Goal: Information Seeking & Learning: Learn about a topic

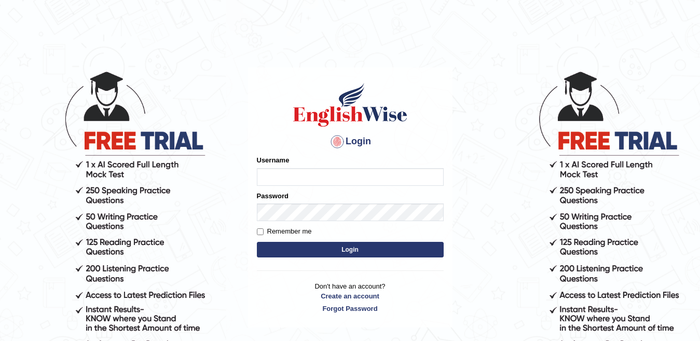
type input "yahyakamboh"
click at [366, 247] on button "Login" at bounding box center [350, 250] width 187 height 16
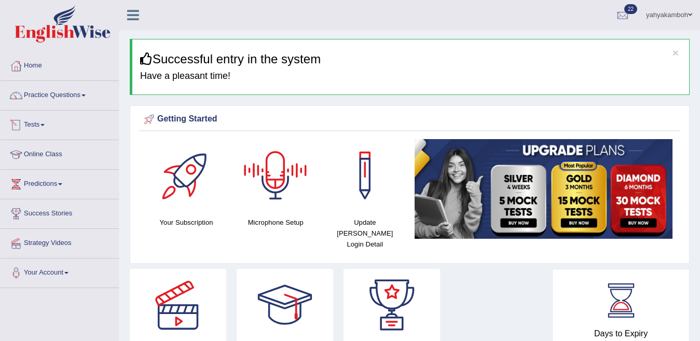
click at [41, 119] on link "Tests" at bounding box center [60, 124] width 118 height 26
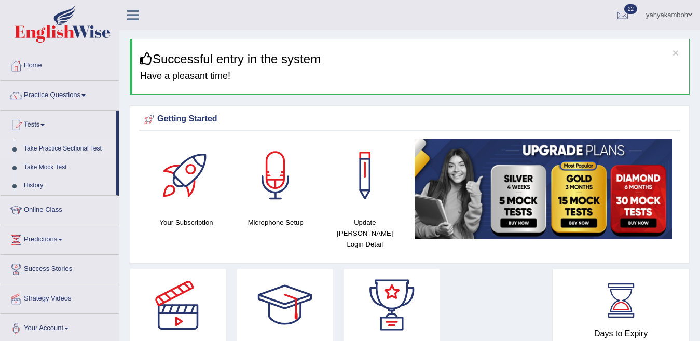
click at [56, 146] on link "Take Practice Sectional Test" at bounding box center [67, 149] width 97 height 19
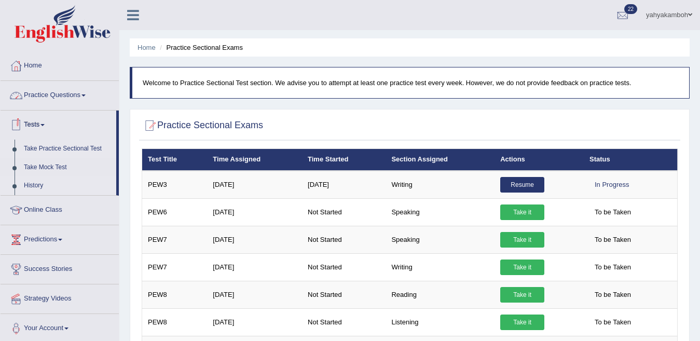
click at [44, 189] on link "History" at bounding box center [67, 185] width 97 height 19
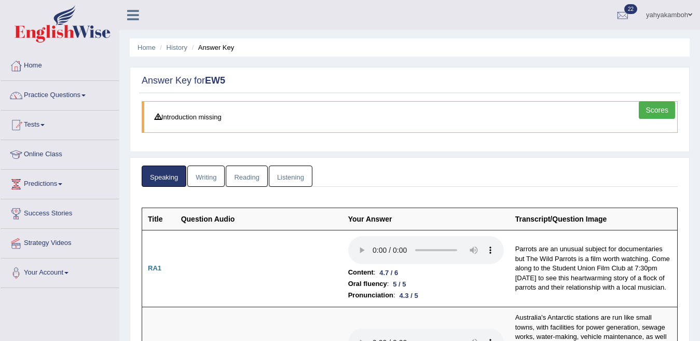
click at [290, 173] on link "Listening" at bounding box center [291, 176] width 44 height 21
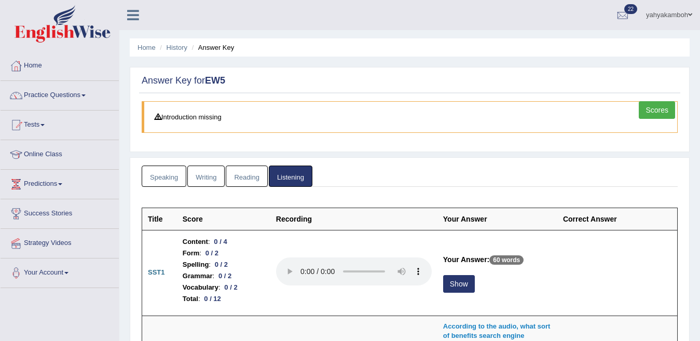
click at [651, 113] on link "Scores" at bounding box center [657, 110] width 36 height 18
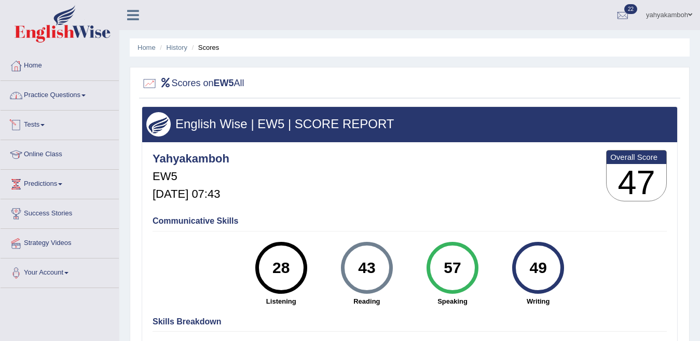
click at [32, 123] on link "Tests" at bounding box center [60, 124] width 118 height 26
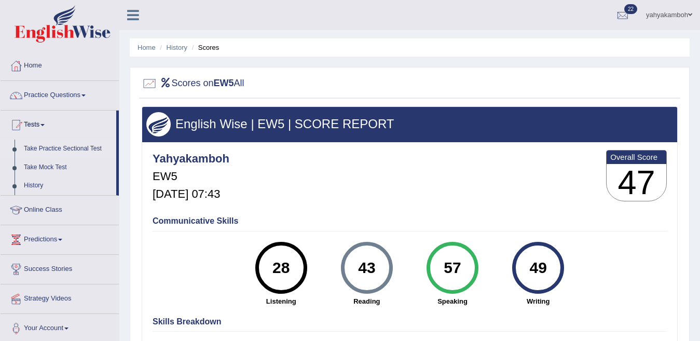
click at [42, 147] on link "Take Practice Sectional Test" at bounding box center [67, 149] width 97 height 19
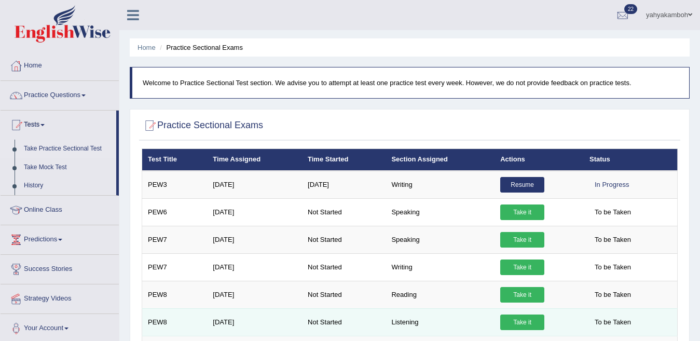
click at [529, 320] on link "Take it" at bounding box center [522, 322] width 44 height 16
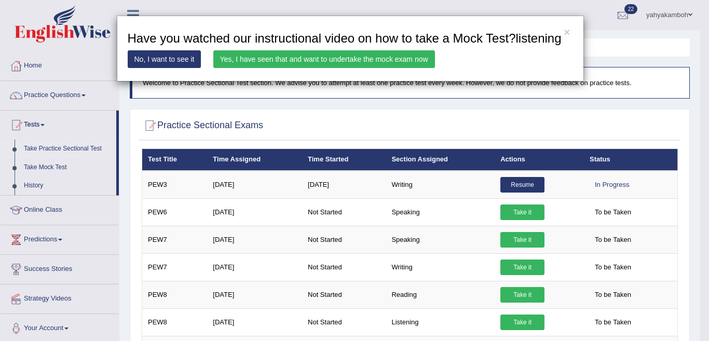
click at [293, 56] on link "Yes, I have seen that and want to undertake the mock exam now" at bounding box center [324, 59] width 222 height 18
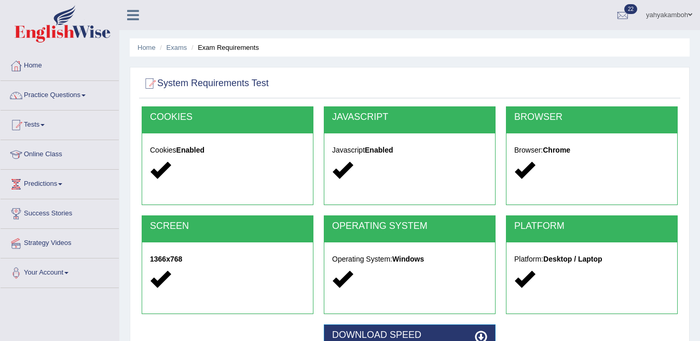
click at [699, 333] on div "Home Exams Exam Requirements System Requirements Test [GEOGRAPHIC_DATA] Cookies…" at bounding box center [409, 259] width 581 height 519
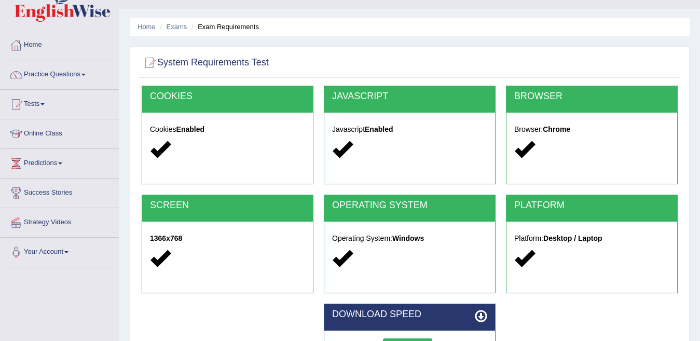
scroll to position [97, 0]
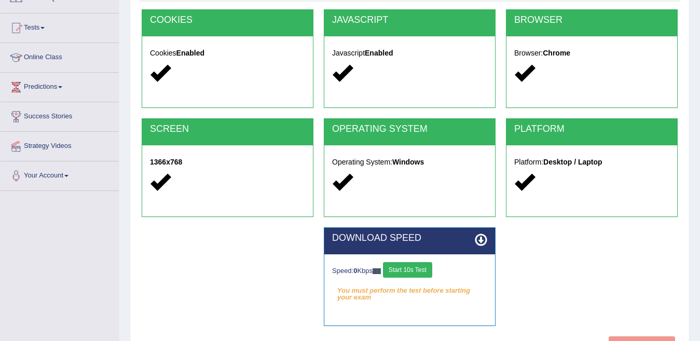
click at [424, 266] on button "Start 10s Test" at bounding box center [407, 270] width 49 height 16
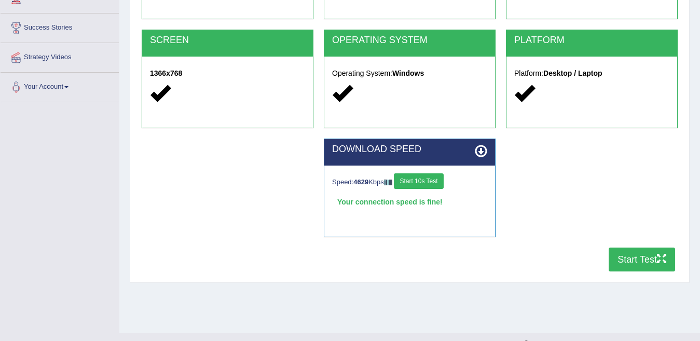
scroll to position [204, 0]
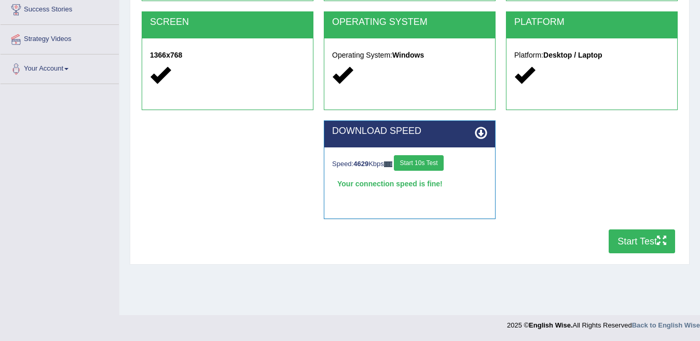
click at [649, 236] on button "Start Test" at bounding box center [642, 241] width 66 height 24
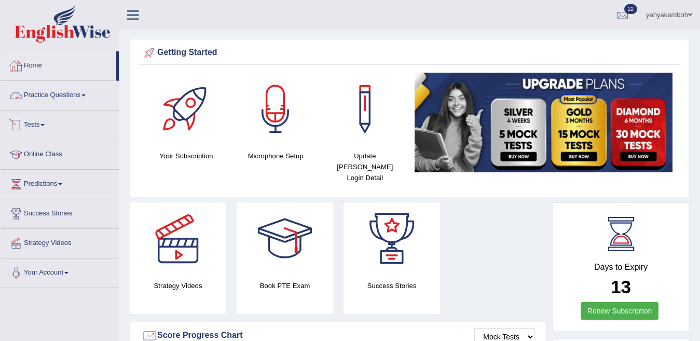
click at [50, 127] on link "Tests" at bounding box center [60, 124] width 118 height 26
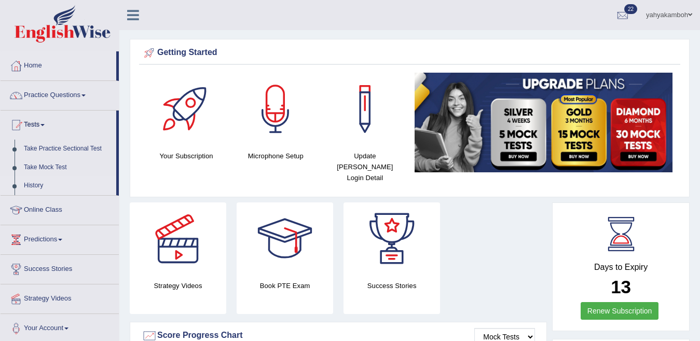
click at [44, 186] on link "History" at bounding box center [67, 185] width 97 height 19
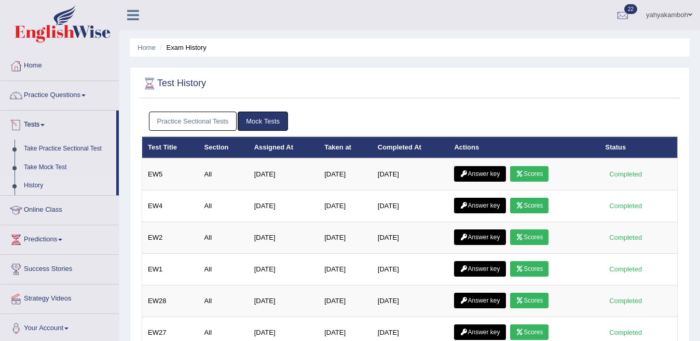
click at [169, 122] on link "Practice Sectional Tests" at bounding box center [193, 121] width 88 height 19
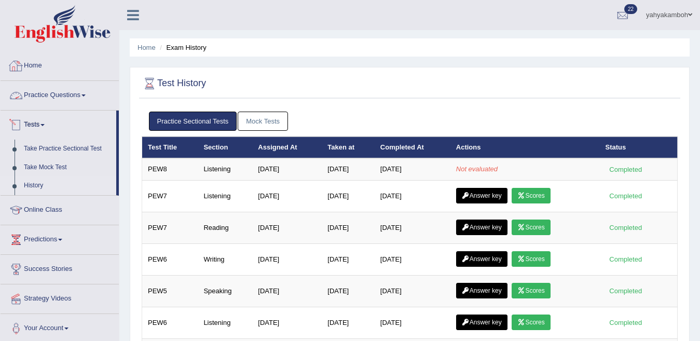
drag, startPoint x: 49, startPoint y: 95, endPoint x: 57, endPoint y: 94, distance: 7.9
click at [50, 95] on link "Practice Questions" at bounding box center [60, 94] width 118 height 26
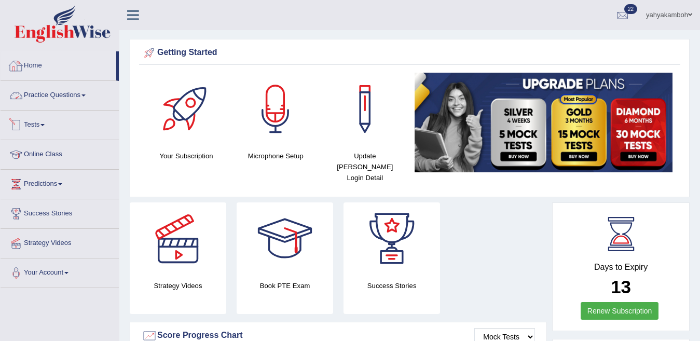
click at [43, 128] on link "Tests" at bounding box center [60, 124] width 118 height 26
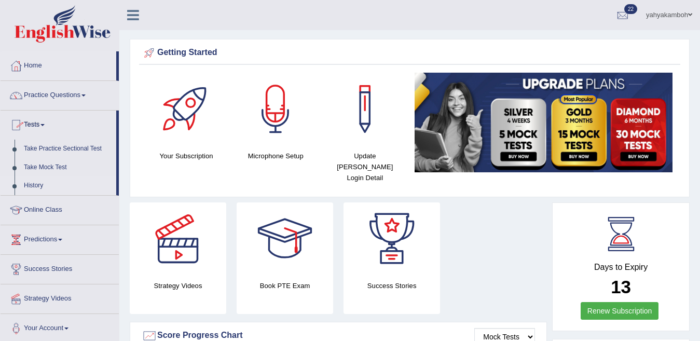
click at [51, 184] on link "History" at bounding box center [67, 185] width 97 height 19
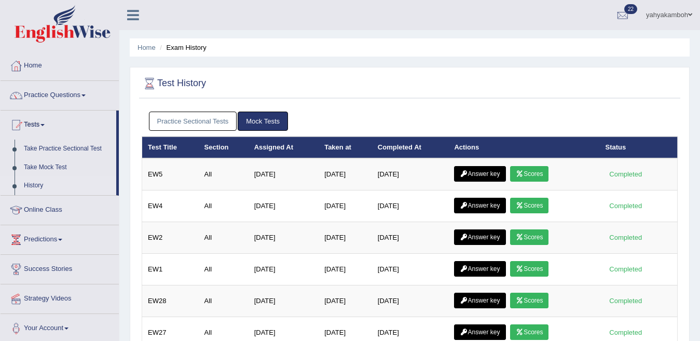
click at [158, 119] on link "Practice Sectional Tests" at bounding box center [193, 121] width 88 height 19
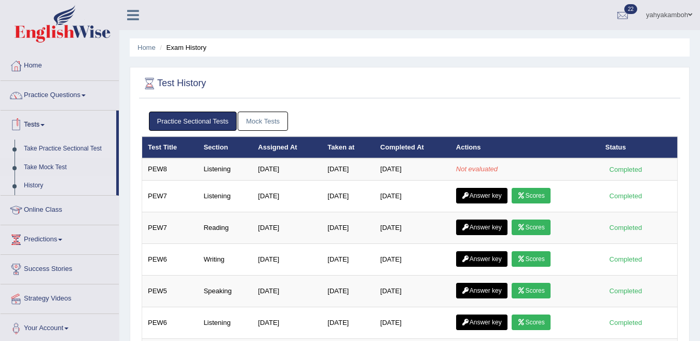
click at [64, 148] on link "Take Practice Sectional Test" at bounding box center [67, 149] width 97 height 19
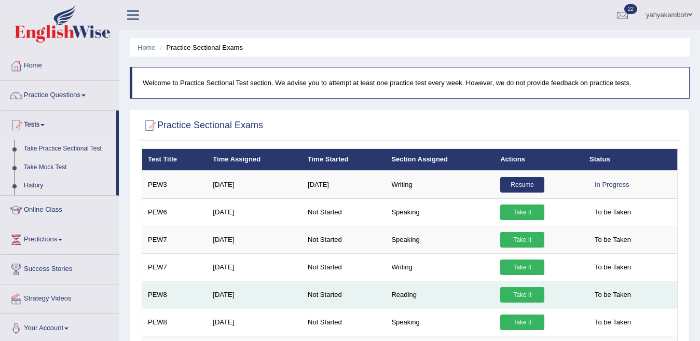
click at [536, 293] on link "Take it" at bounding box center [522, 295] width 44 height 16
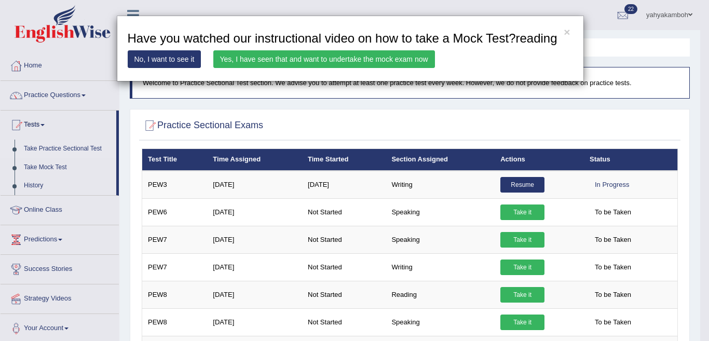
click at [371, 58] on link "Yes, I have seen that and want to undertake the mock exam now" at bounding box center [324, 59] width 222 height 18
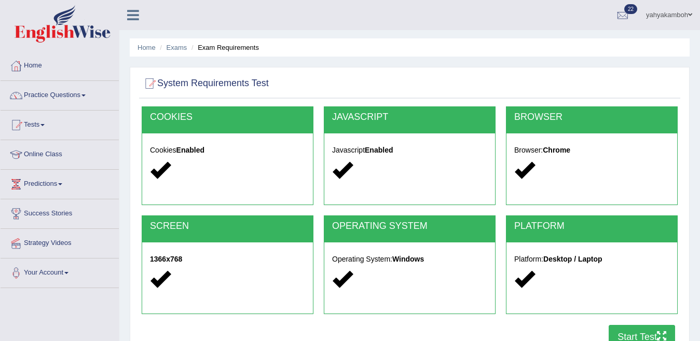
click at [638, 333] on button "Start Test" at bounding box center [642, 337] width 66 height 24
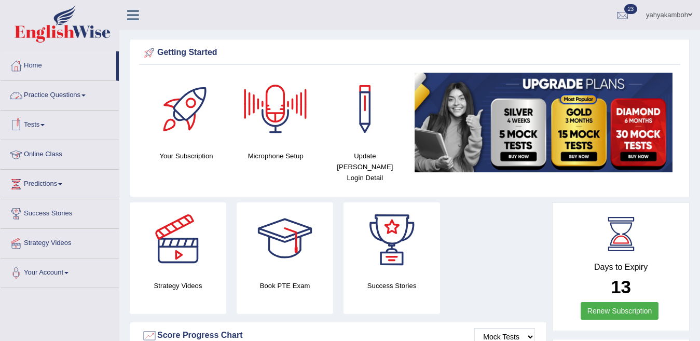
click at [24, 121] on link "Tests" at bounding box center [60, 124] width 118 height 26
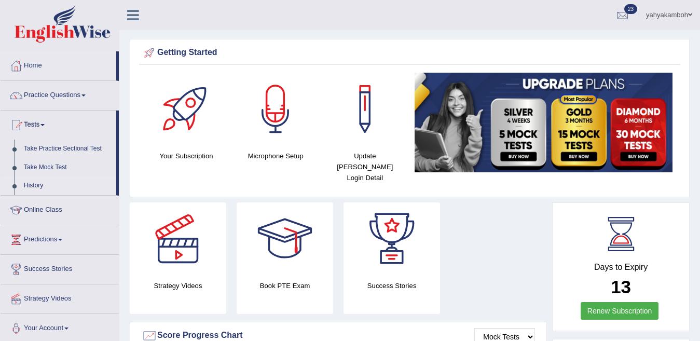
click at [47, 187] on link "History" at bounding box center [67, 185] width 97 height 19
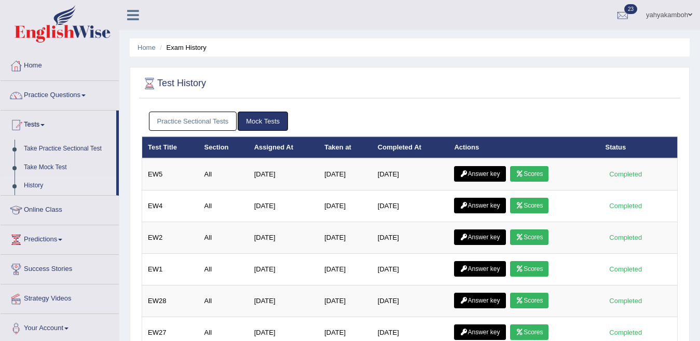
click at [200, 118] on link "Practice Sectional Tests" at bounding box center [193, 121] width 88 height 19
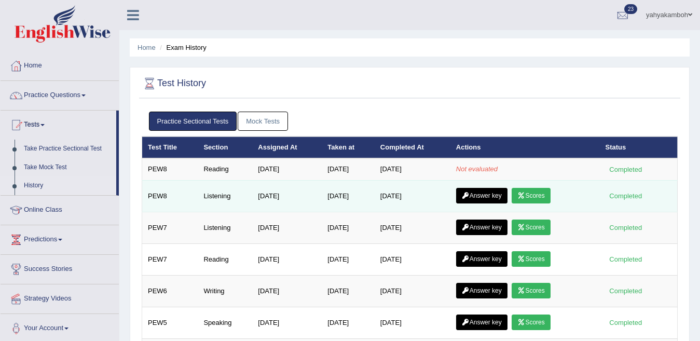
click at [479, 192] on link "Answer key" at bounding box center [481, 196] width 51 height 16
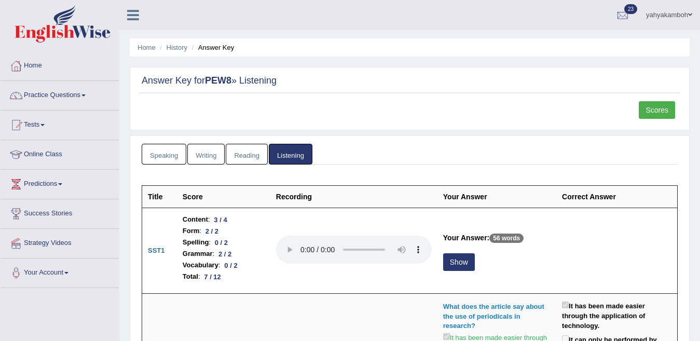
click at [652, 105] on link "Scores" at bounding box center [657, 110] width 36 height 18
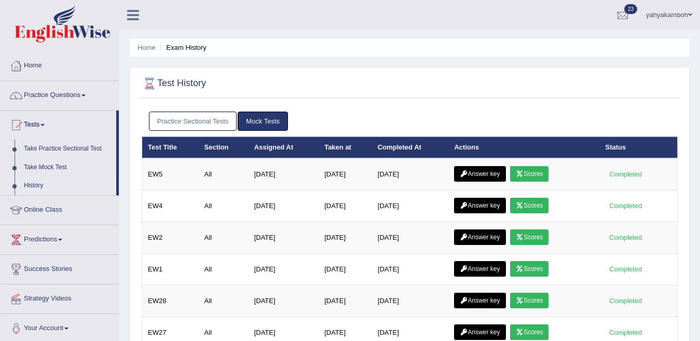
click at [208, 119] on link "Practice Sectional Tests" at bounding box center [193, 121] width 88 height 19
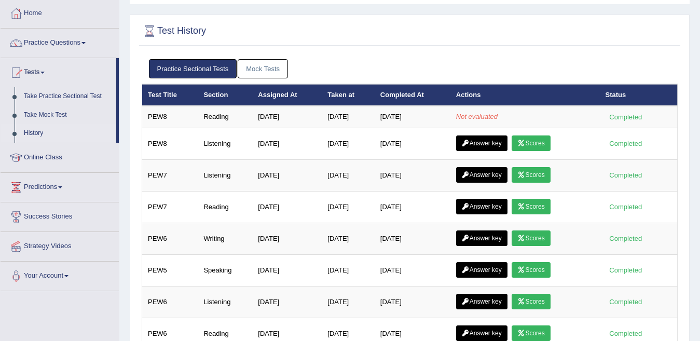
scroll to position [62, 0]
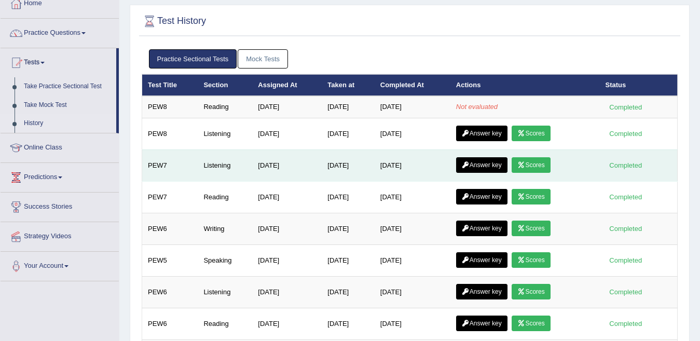
click at [480, 162] on link "Answer key" at bounding box center [481, 165] width 51 height 16
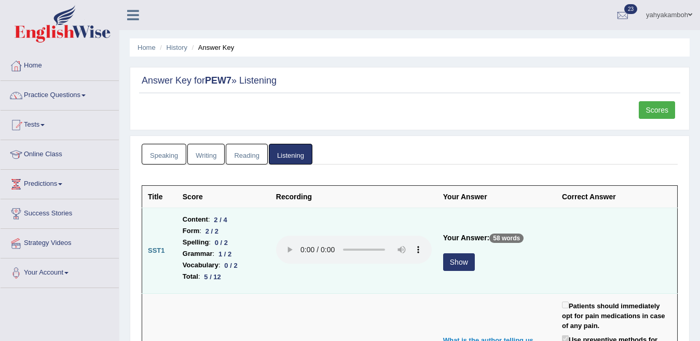
click at [451, 259] on button "Show" at bounding box center [459, 262] width 32 height 18
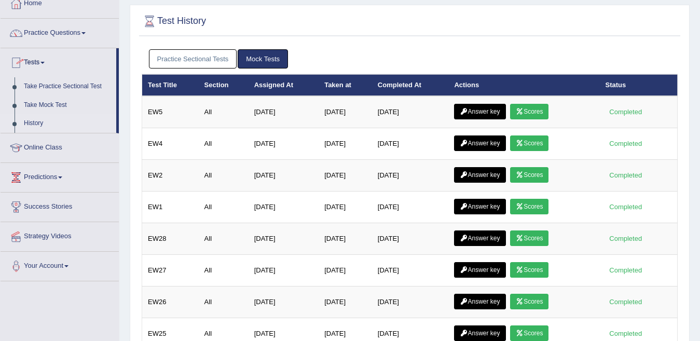
click at [207, 54] on link "Practice Sectional Tests" at bounding box center [193, 58] width 88 height 19
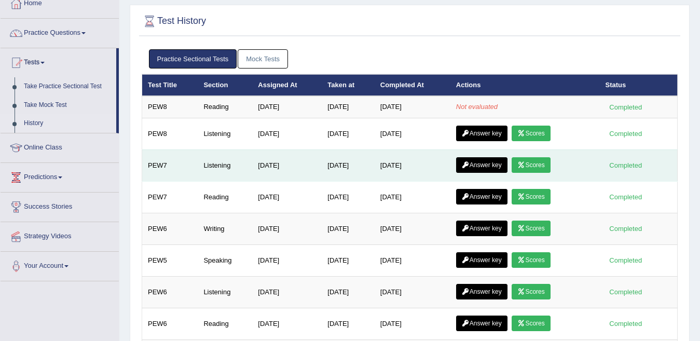
click at [532, 158] on link "Scores" at bounding box center [531, 165] width 38 height 16
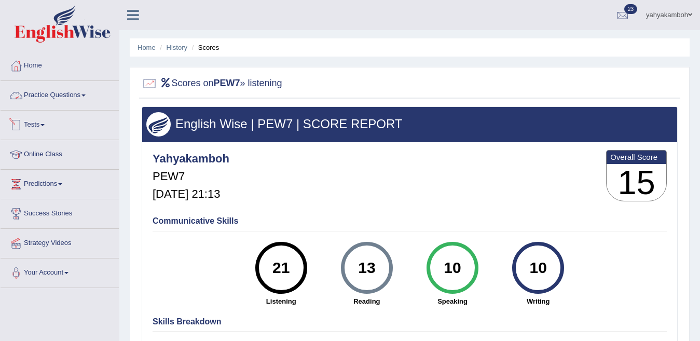
click at [50, 125] on link "Tests" at bounding box center [60, 124] width 118 height 26
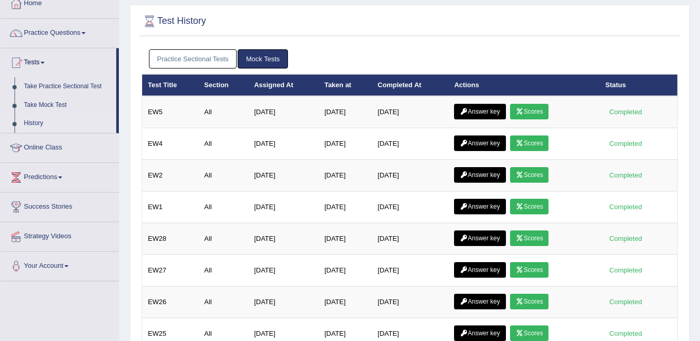
click at [185, 59] on link "Practice Sectional Tests" at bounding box center [193, 58] width 88 height 19
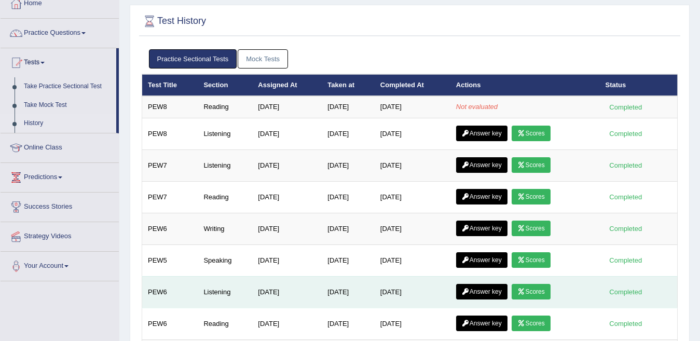
click at [476, 297] on link "Answer key" at bounding box center [481, 292] width 51 height 16
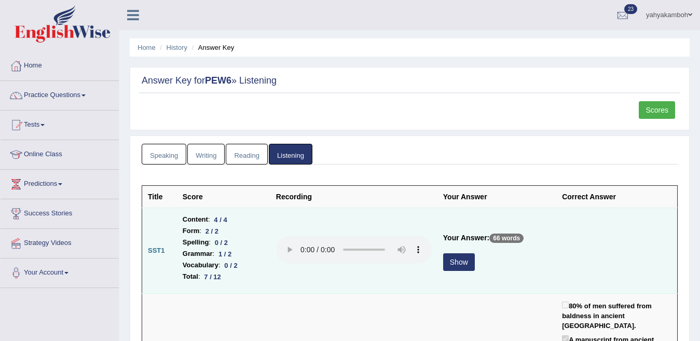
click at [455, 263] on button "Show" at bounding box center [459, 262] width 32 height 18
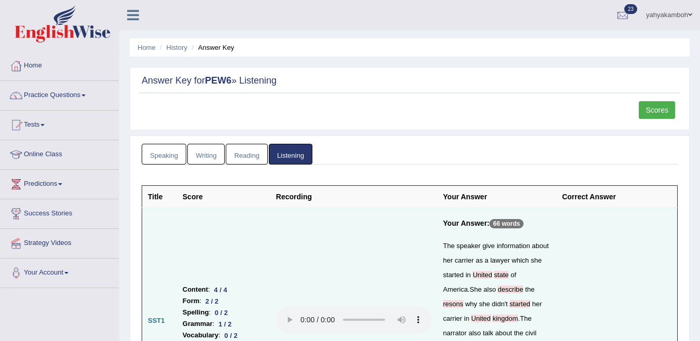
click at [651, 109] on link "Scores" at bounding box center [657, 110] width 36 height 18
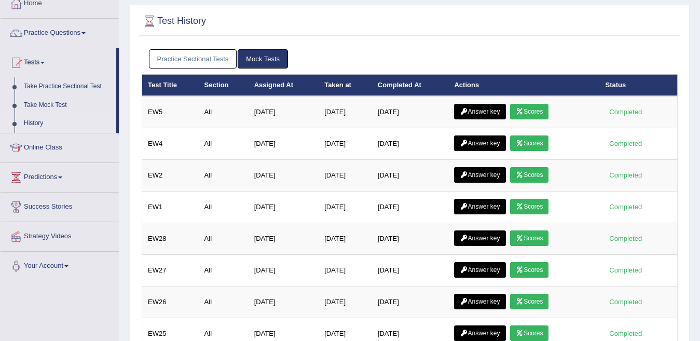
click at [196, 54] on link "Practice Sectional Tests" at bounding box center [193, 58] width 88 height 19
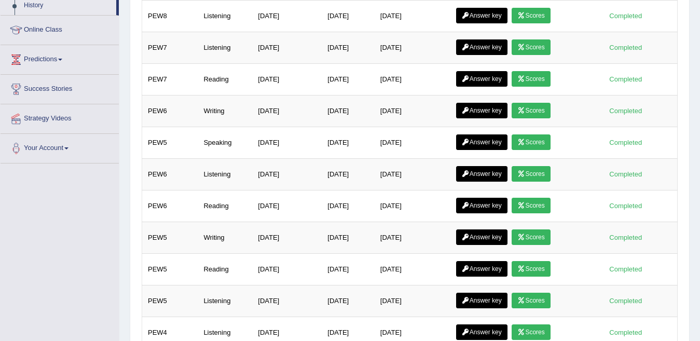
scroll to position [214, 0]
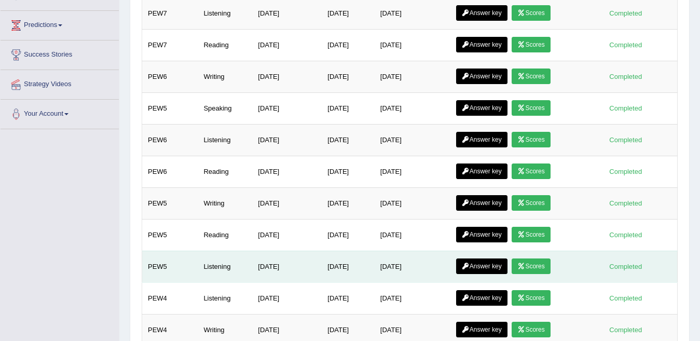
click at [478, 266] on link "Answer key" at bounding box center [481, 266] width 51 height 16
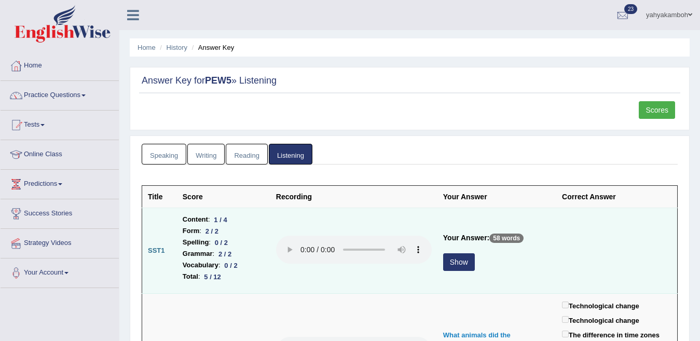
click at [465, 260] on button "Show" at bounding box center [459, 262] width 32 height 18
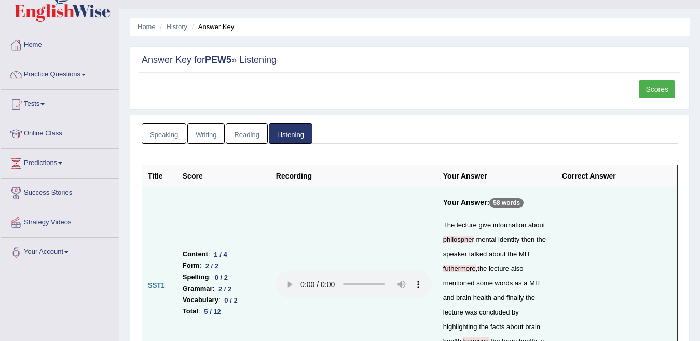
scroll to position [62, 0]
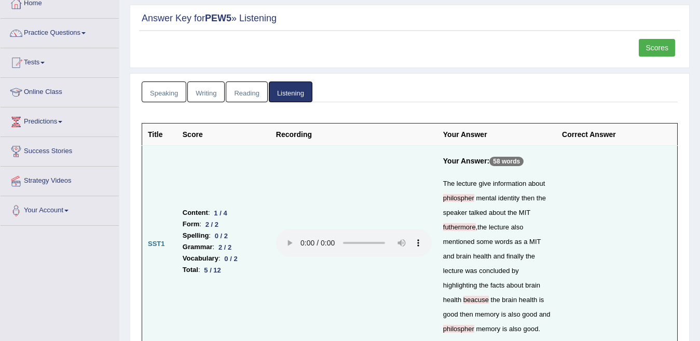
click at [661, 48] on link "Scores" at bounding box center [657, 48] width 36 height 18
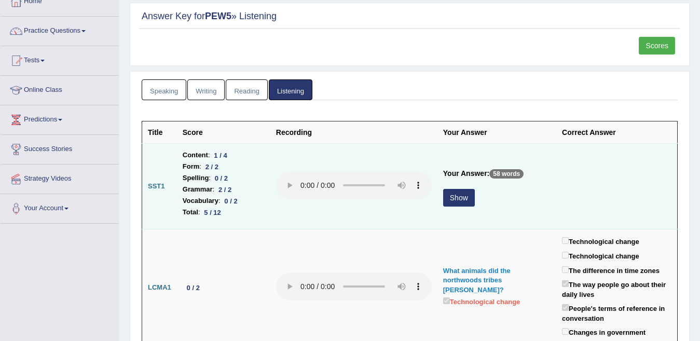
scroll to position [62, 0]
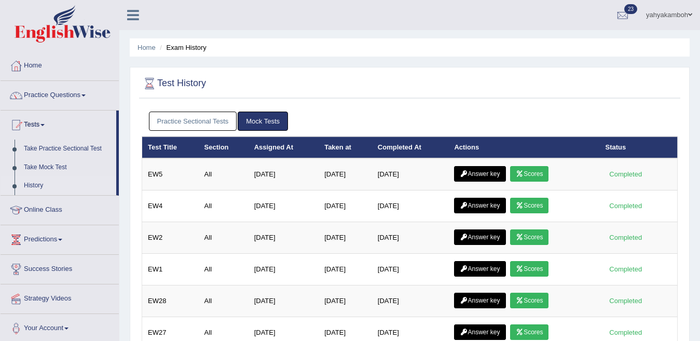
click at [183, 122] on link "Practice Sectional Tests" at bounding box center [193, 121] width 88 height 19
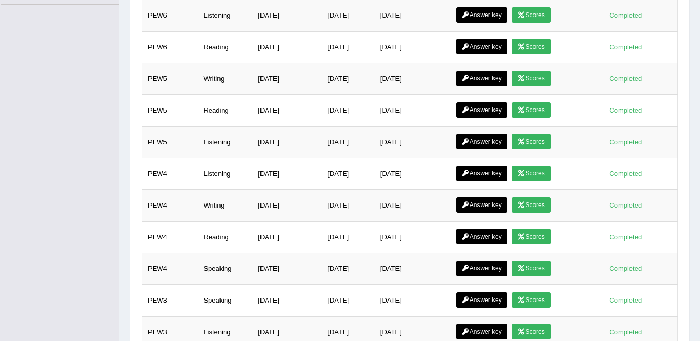
scroll to position [374, 0]
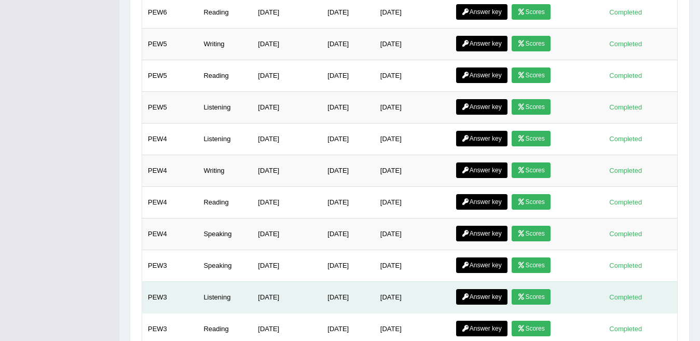
click at [477, 296] on link "Answer key" at bounding box center [481, 297] width 51 height 16
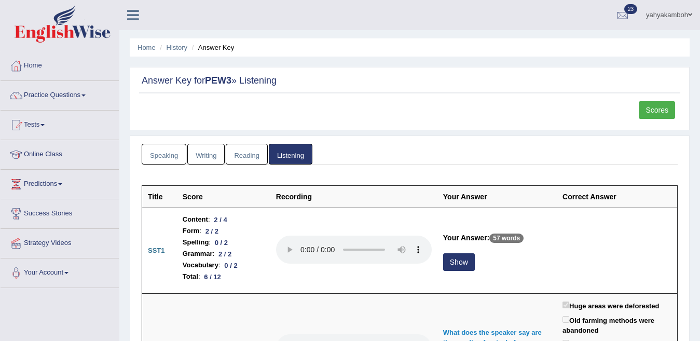
click at [454, 260] on button "Show" at bounding box center [459, 262] width 32 height 18
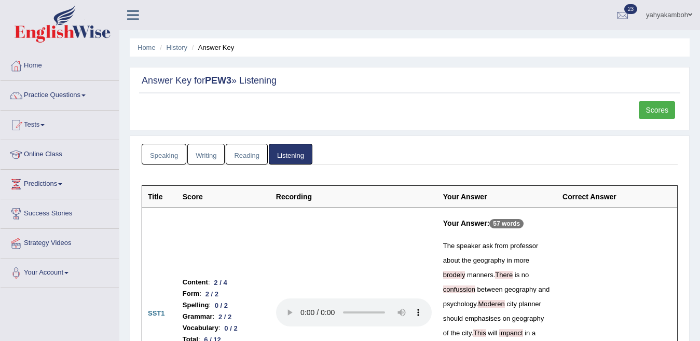
click at [667, 111] on link "Scores" at bounding box center [657, 110] width 36 height 18
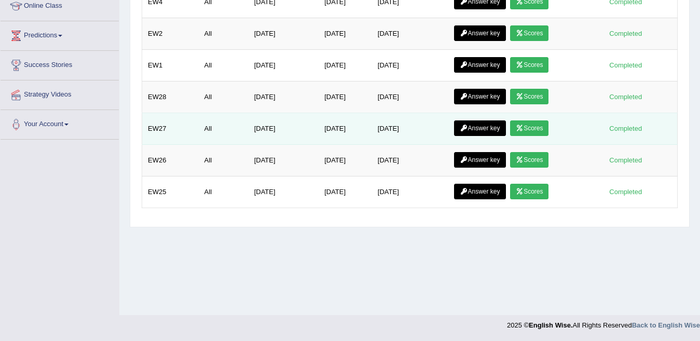
click at [199, 120] on td "All" at bounding box center [224, 129] width 50 height 32
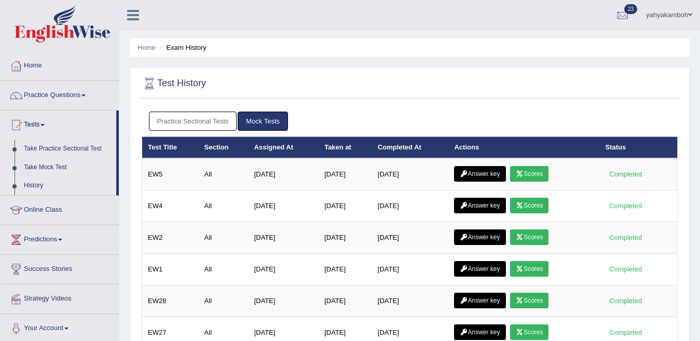
click at [207, 119] on link "Practice Sectional Tests" at bounding box center [193, 121] width 88 height 19
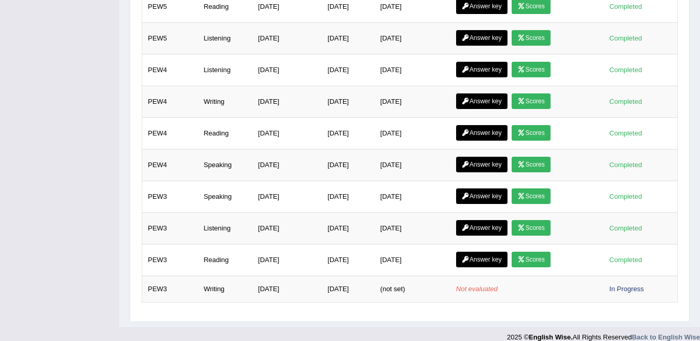
scroll to position [455, 0]
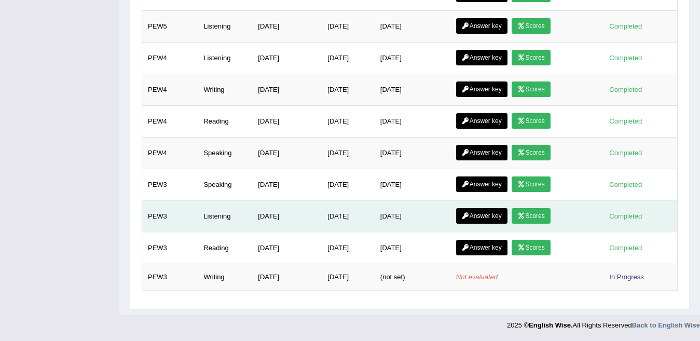
click at [492, 209] on link "Answer key" at bounding box center [481, 216] width 51 height 16
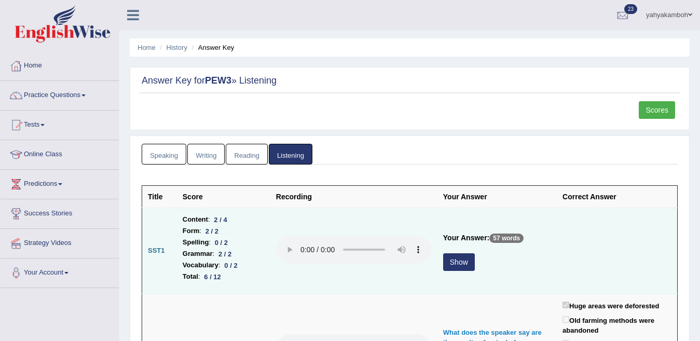
click at [467, 258] on button "Show" at bounding box center [459, 262] width 32 height 18
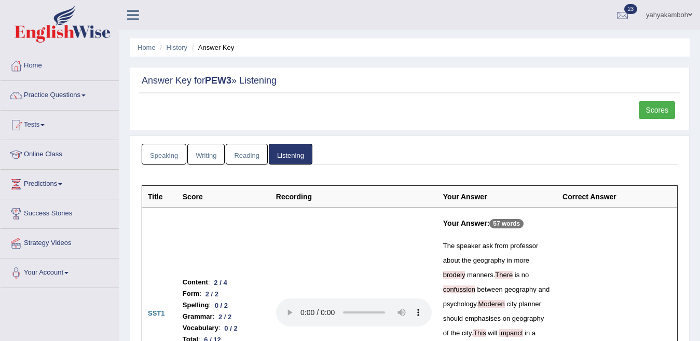
click at [650, 109] on link "Scores" at bounding box center [657, 110] width 36 height 18
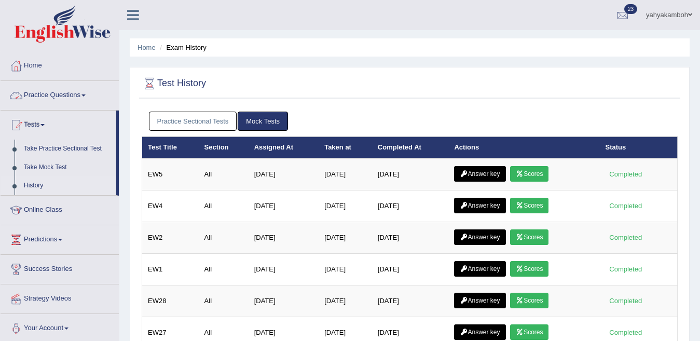
click at [184, 118] on link "Practice Sectional Tests" at bounding box center [193, 121] width 88 height 19
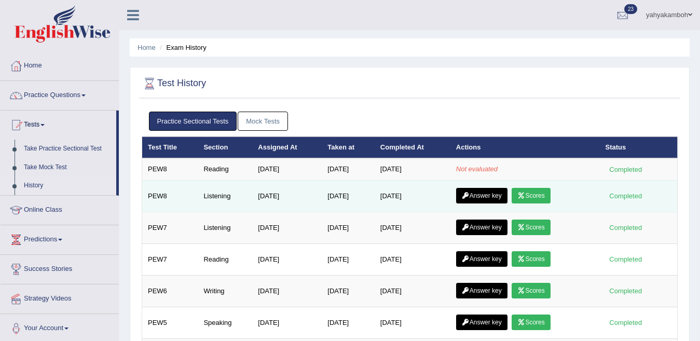
click at [486, 190] on link "Answer key" at bounding box center [481, 196] width 51 height 16
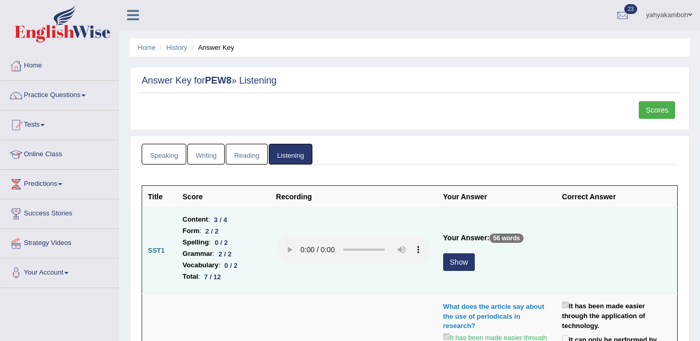
click at [463, 261] on button "Show" at bounding box center [459, 262] width 32 height 18
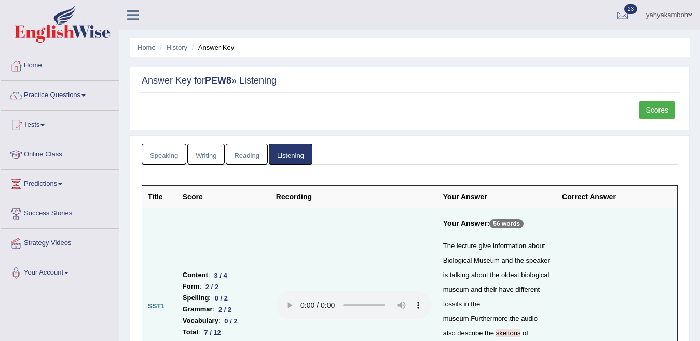
click at [658, 109] on link "Scores" at bounding box center [657, 110] width 36 height 18
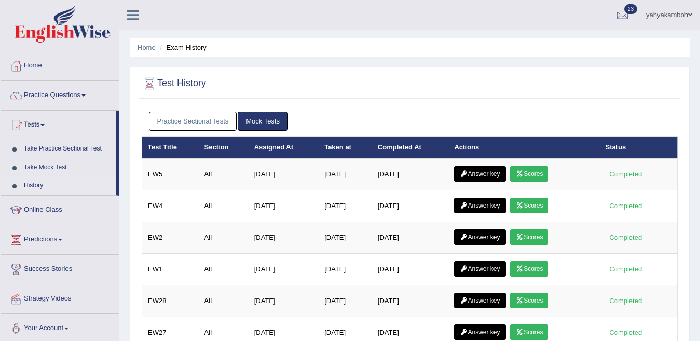
click at [218, 117] on link "Practice Sectional Tests" at bounding box center [193, 121] width 88 height 19
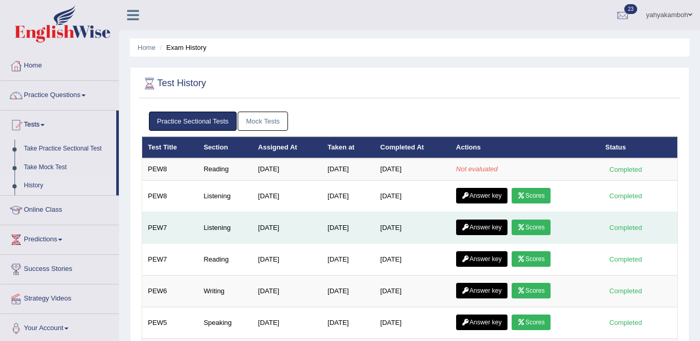
click at [476, 226] on link "Answer key" at bounding box center [481, 227] width 51 height 16
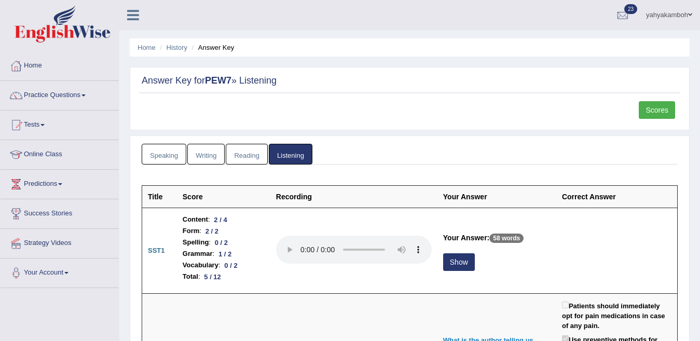
click at [664, 104] on link "Scores" at bounding box center [657, 110] width 36 height 18
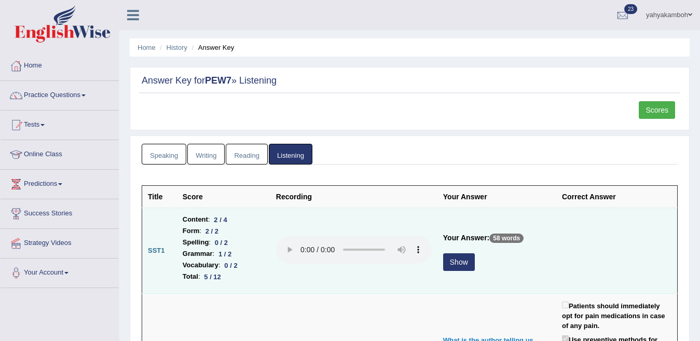
click at [450, 265] on button "Show" at bounding box center [459, 262] width 32 height 18
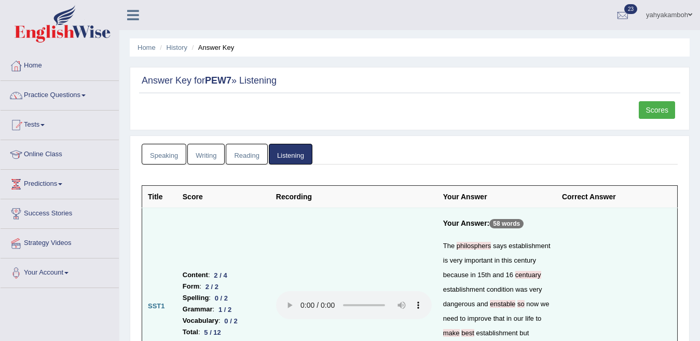
click at [673, 108] on link "Scores" at bounding box center [657, 110] width 36 height 18
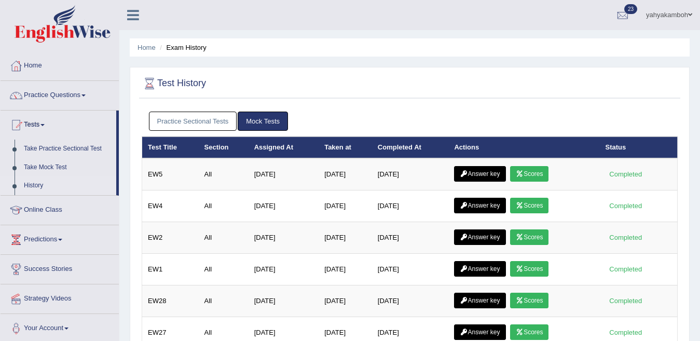
click at [190, 117] on link "Practice Sectional Tests" at bounding box center [193, 121] width 88 height 19
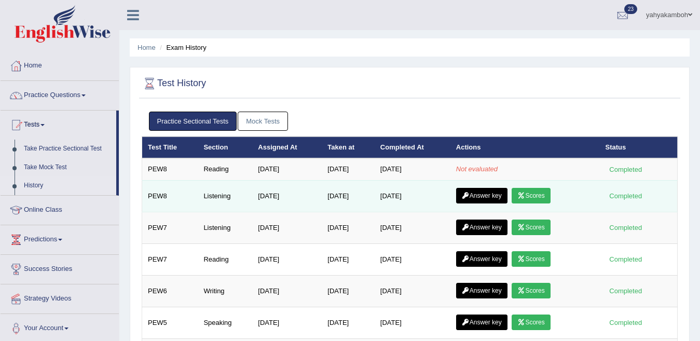
click at [485, 192] on link "Answer key" at bounding box center [481, 196] width 51 height 16
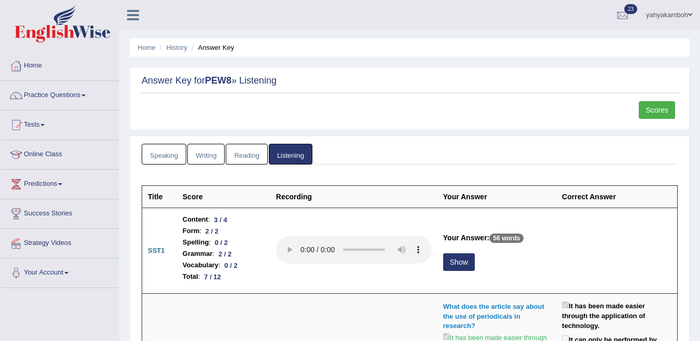
click at [658, 105] on link "Scores" at bounding box center [657, 110] width 36 height 18
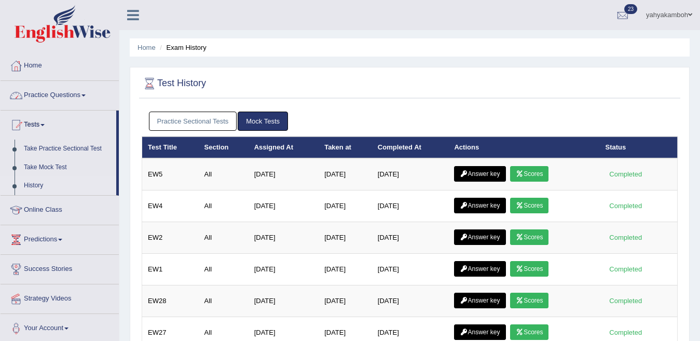
click at [172, 119] on link "Practice Sectional Tests" at bounding box center [193, 121] width 88 height 19
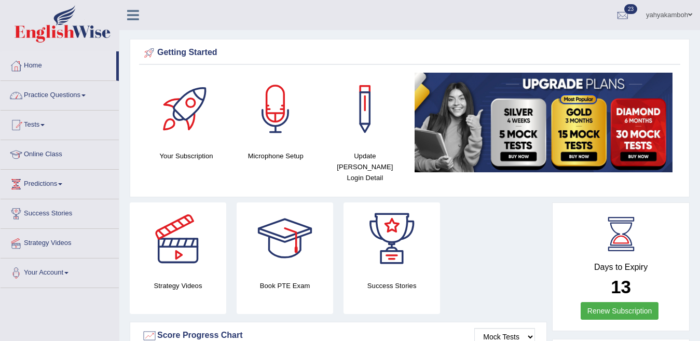
click at [21, 23] on img at bounding box center [63, 23] width 96 height 37
drag, startPoint x: 70, startPoint y: 33, endPoint x: 0, endPoint y: 361, distance: 335.3
click at [0, 340] on html "Toggle navigation Home Practice Questions Speaking Practice Read Aloud Repeat S…" at bounding box center [350, 170] width 700 height 341
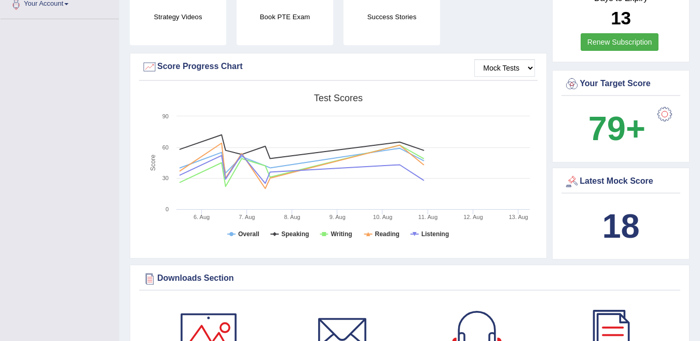
scroll to position [298, 0]
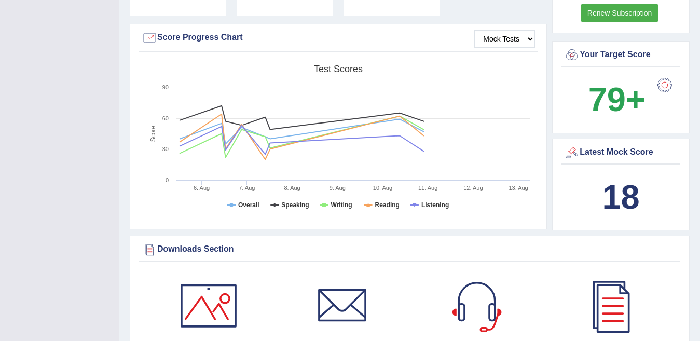
click at [305, 24] on div "Mock Tests Score Progress Chart Created with Highcharts 7.1.2 Score Test scores…" at bounding box center [338, 126] width 417 height 205
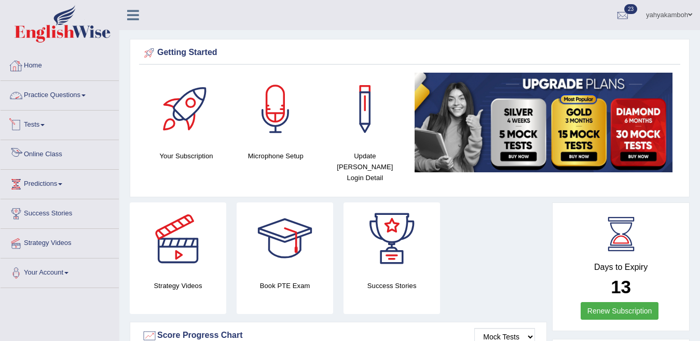
click at [50, 127] on link "Tests" at bounding box center [60, 124] width 118 height 26
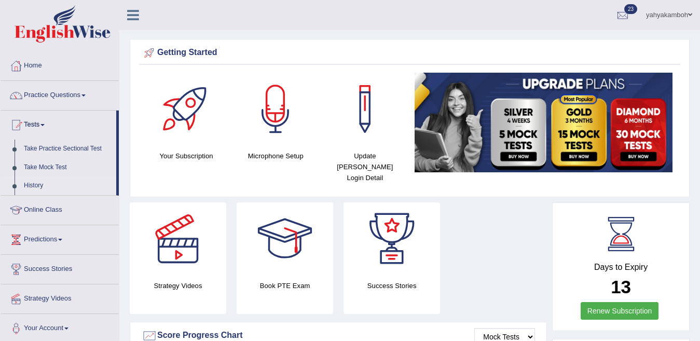
click at [30, 185] on link "History" at bounding box center [67, 185] width 97 height 19
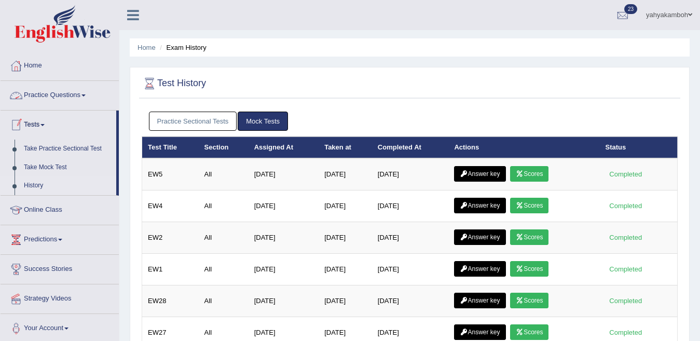
click at [184, 123] on link "Practice Sectional Tests" at bounding box center [193, 121] width 88 height 19
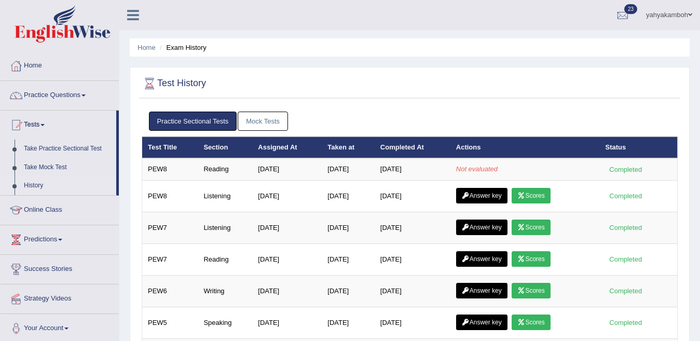
click at [246, 120] on link "Mock Tests" at bounding box center [263, 121] width 50 height 19
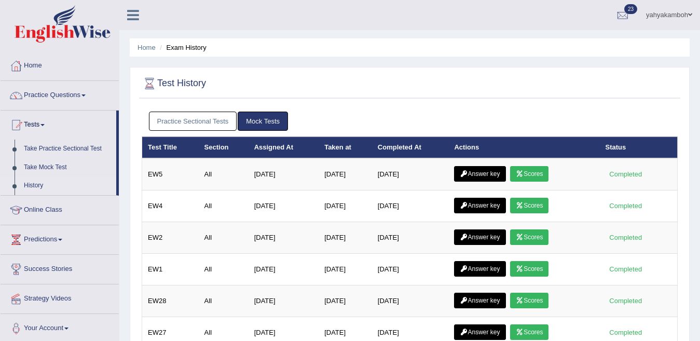
click at [205, 114] on link "Practice Sectional Tests" at bounding box center [193, 121] width 88 height 19
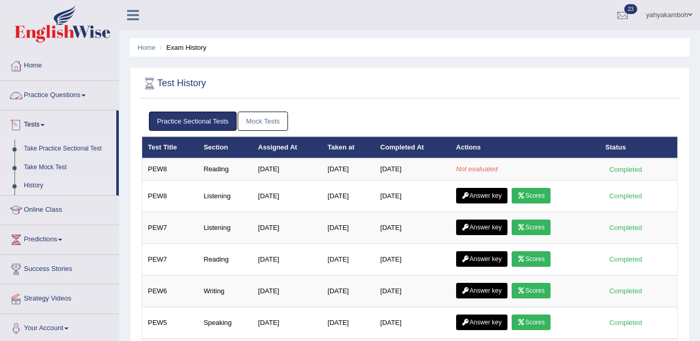
click at [67, 147] on link "Take Practice Sectional Test" at bounding box center [67, 149] width 97 height 19
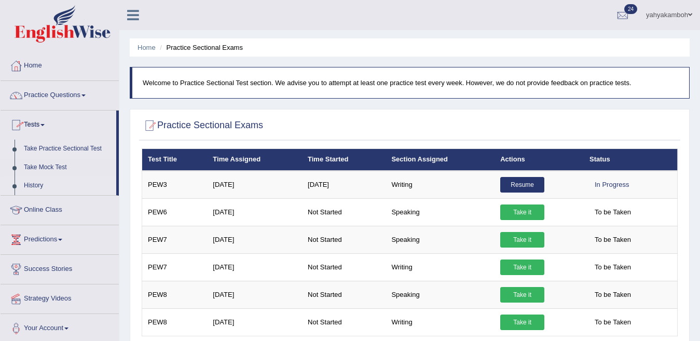
click at [27, 184] on link "History" at bounding box center [67, 185] width 97 height 19
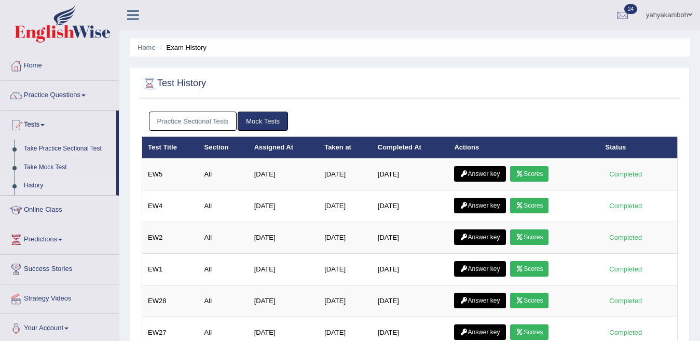
click at [187, 116] on link "Practice Sectional Tests" at bounding box center [193, 121] width 88 height 19
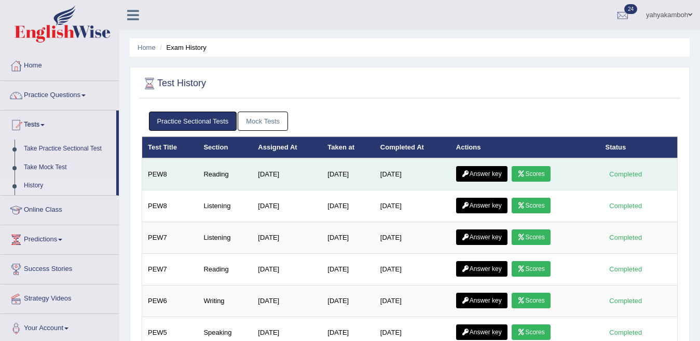
click at [493, 175] on link "Answer key" at bounding box center [481, 174] width 51 height 16
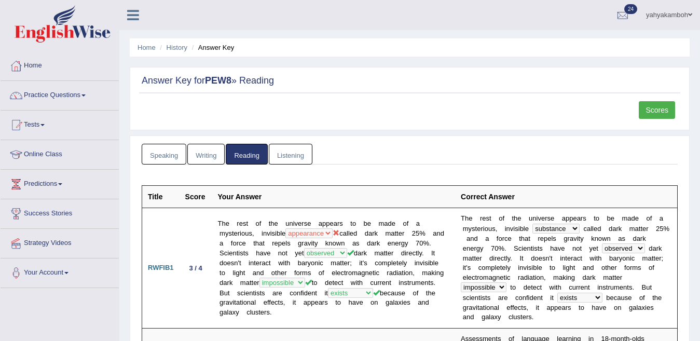
click at [660, 105] on link "Scores" at bounding box center [657, 110] width 36 height 18
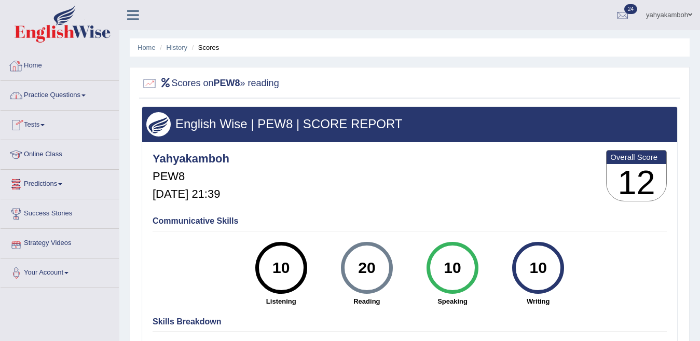
click at [25, 127] on link "Tests" at bounding box center [60, 124] width 118 height 26
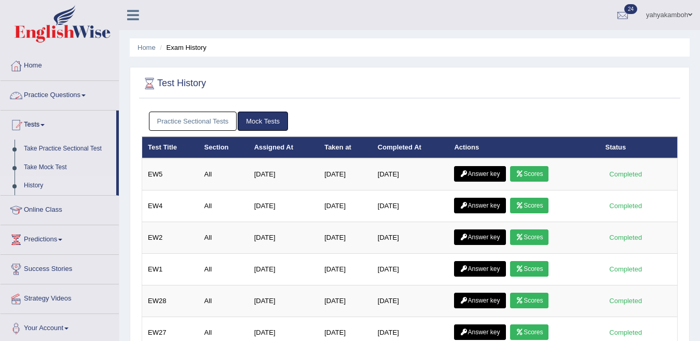
click at [198, 123] on link "Practice Sectional Tests" at bounding box center [193, 121] width 88 height 19
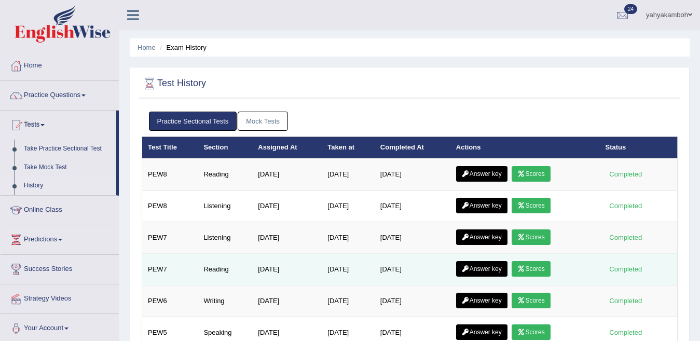
click at [495, 268] on link "Answer key" at bounding box center [481, 269] width 51 height 16
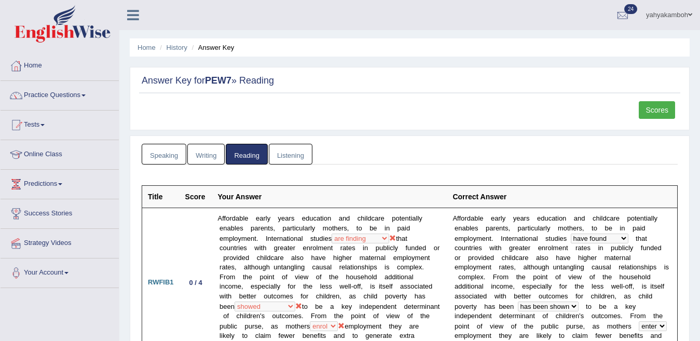
click at [652, 106] on link "Scores" at bounding box center [657, 110] width 36 height 18
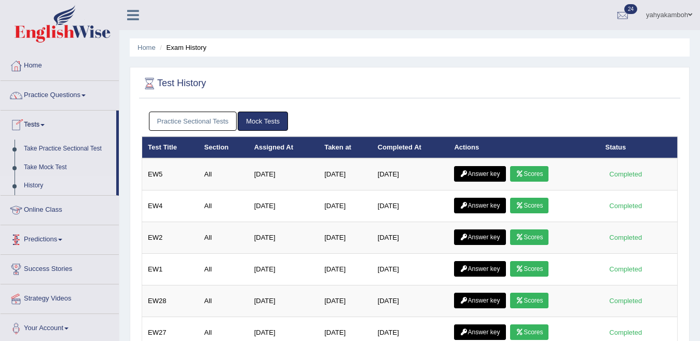
click at [197, 117] on link "Practice Sectional Tests" at bounding box center [193, 121] width 88 height 19
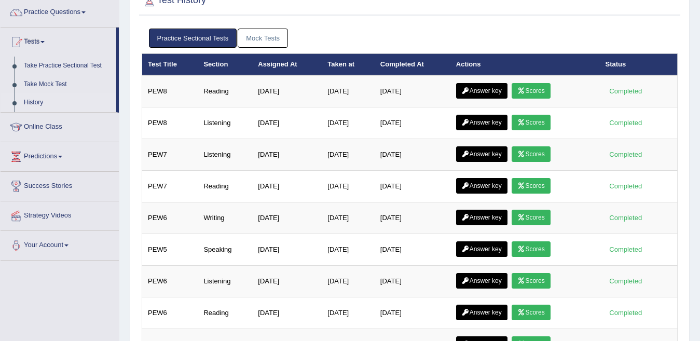
scroll to position [104, 0]
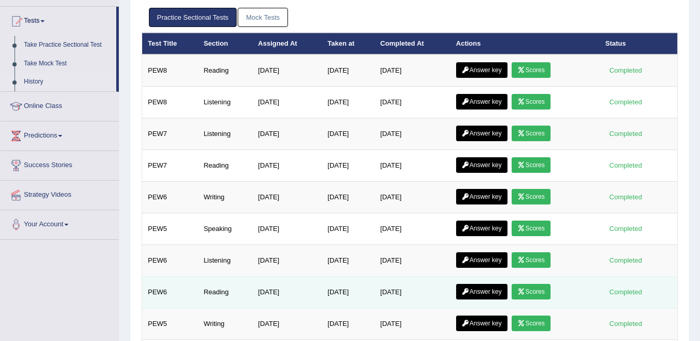
click at [483, 285] on link "Answer key" at bounding box center [481, 292] width 51 height 16
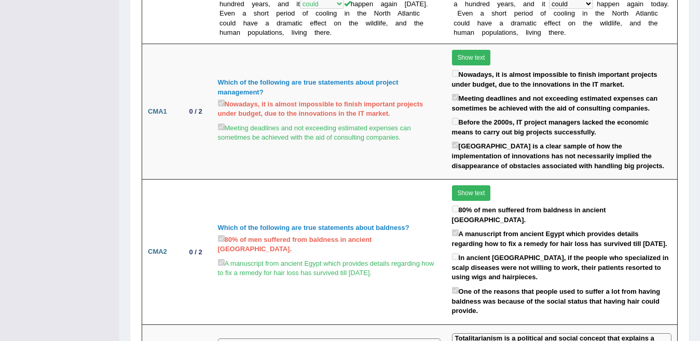
scroll to position [21, 0]
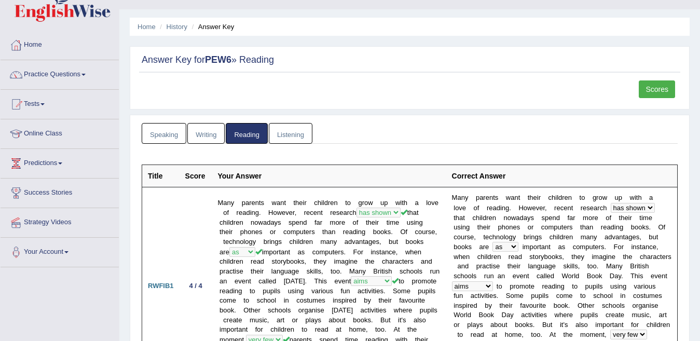
click at [646, 82] on link "Scores" at bounding box center [657, 89] width 36 height 18
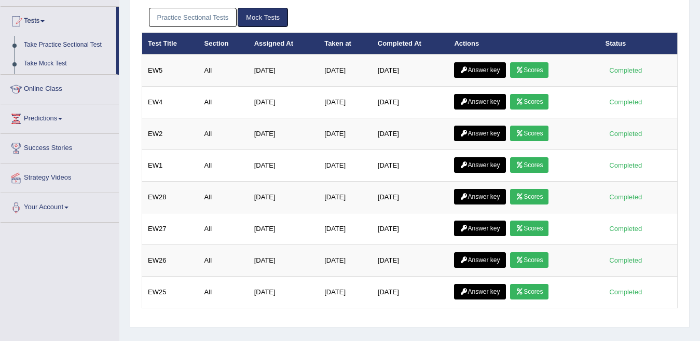
scroll to position [104, 0]
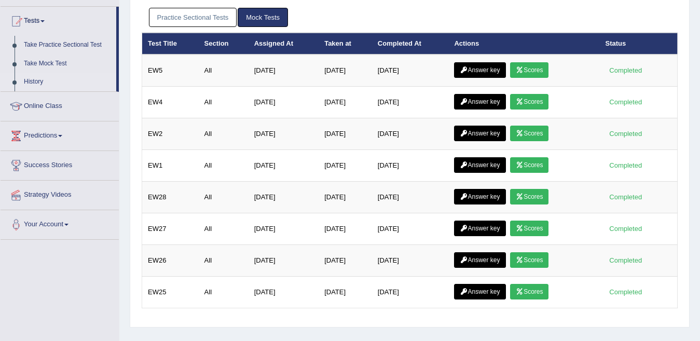
click at [202, 12] on link "Practice Sectional Tests" at bounding box center [193, 17] width 88 height 19
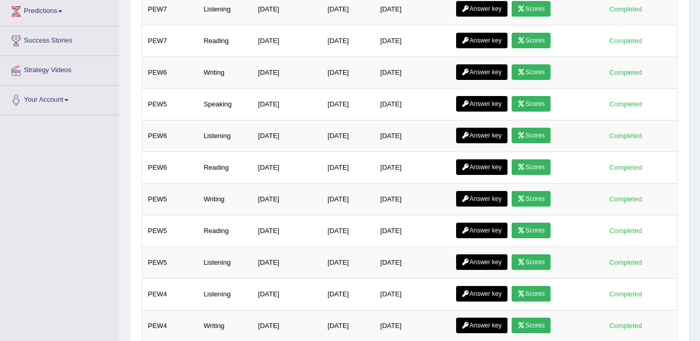
scroll to position [256, 0]
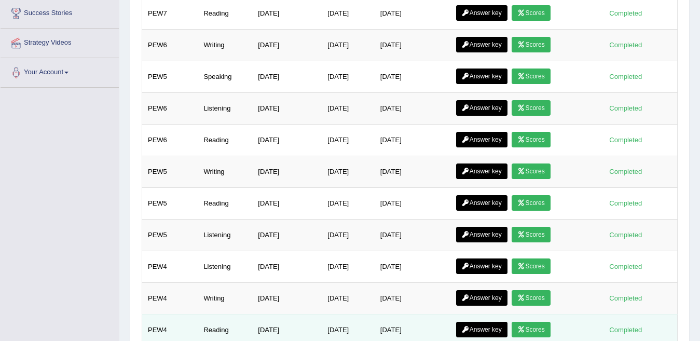
click at [483, 326] on link "Answer key" at bounding box center [481, 330] width 51 height 16
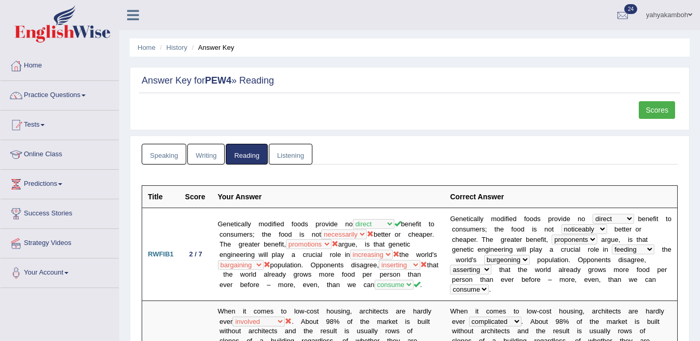
click at [657, 107] on link "Scores" at bounding box center [657, 110] width 36 height 18
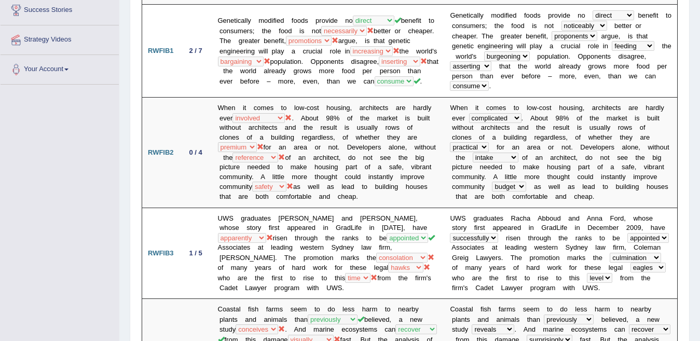
scroll to position [5, 0]
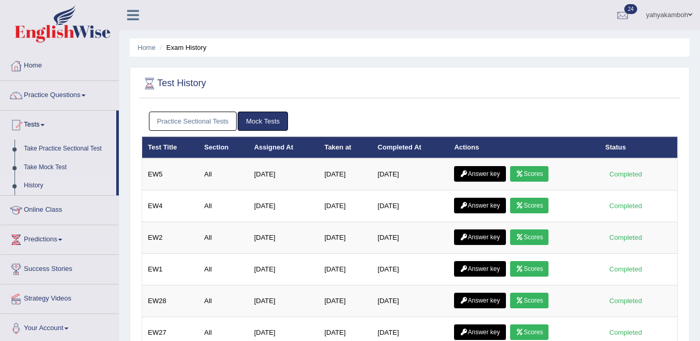
click at [200, 117] on link "Practice Sectional Tests" at bounding box center [193, 121] width 88 height 19
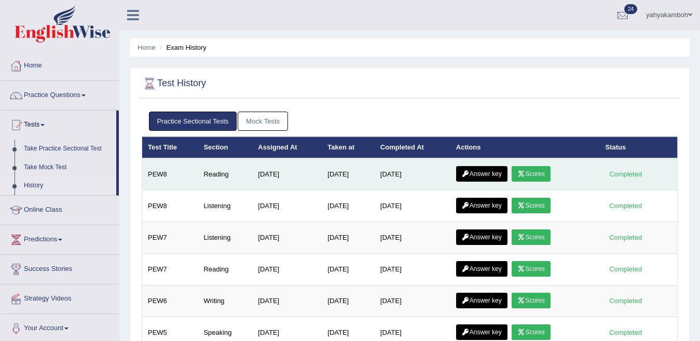
click at [483, 172] on link "Answer key" at bounding box center [481, 174] width 51 height 16
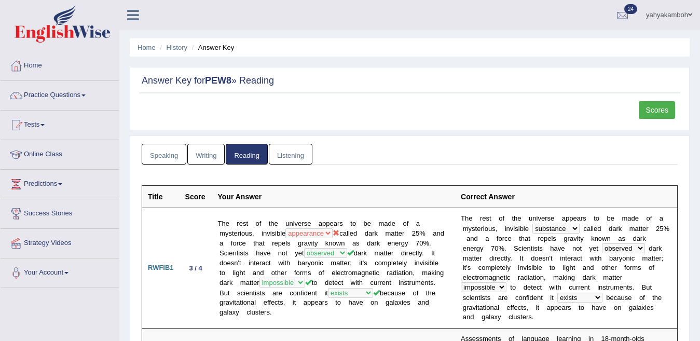
click at [665, 111] on link "Scores" at bounding box center [657, 110] width 36 height 18
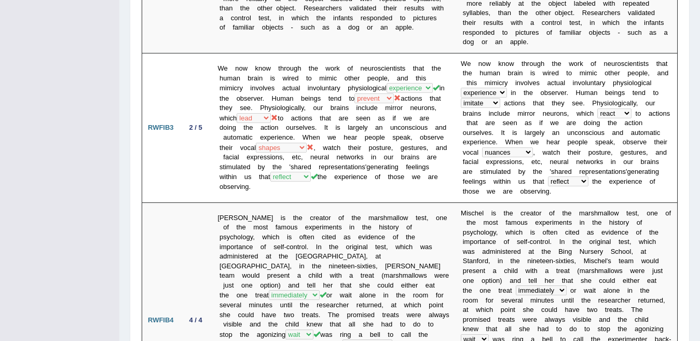
scroll to position [33, 0]
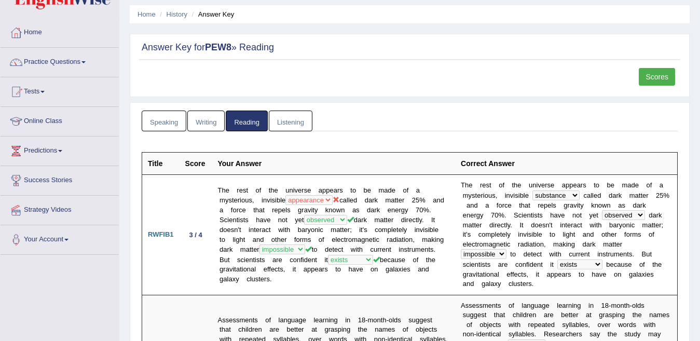
click at [668, 75] on link "Scores" at bounding box center [657, 77] width 36 height 18
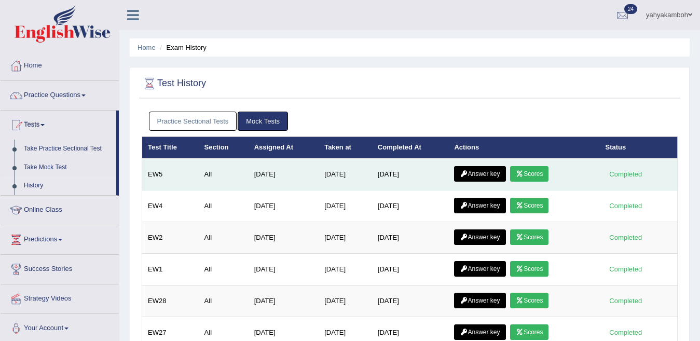
click at [477, 175] on link "Answer key" at bounding box center [479, 174] width 51 height 16
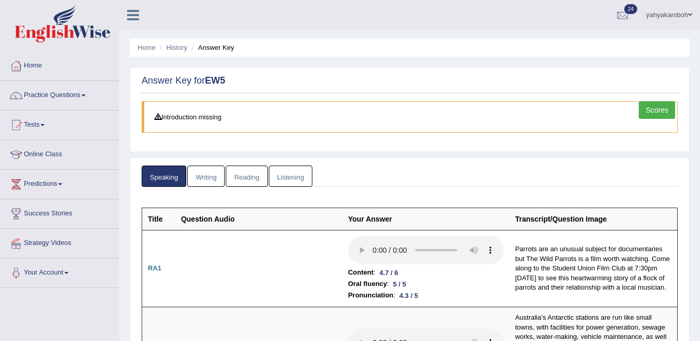
click at [659, 106] on link "Scores" at bounding box center [657, 110] width 36 height 18
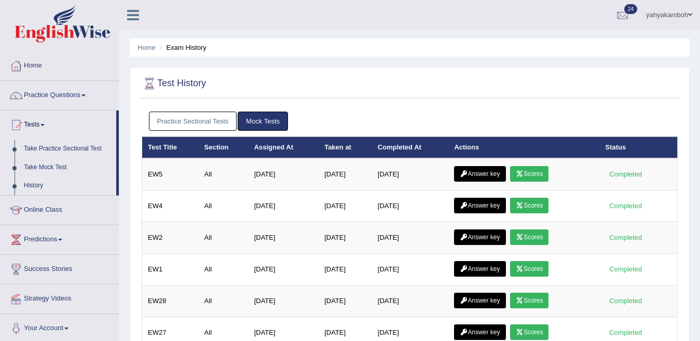
click at [195, 112] on link "Practice Sectional Tests" at bounding box center [193, 121] width 88 height 19
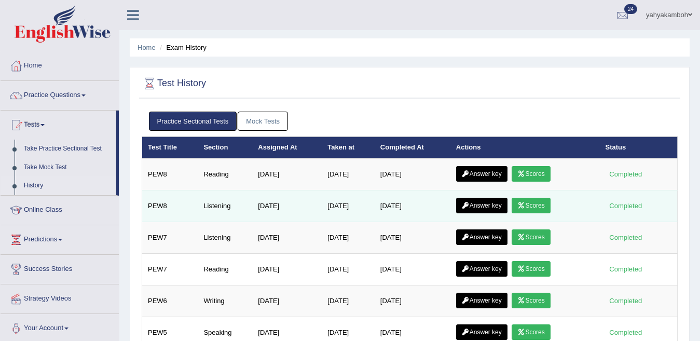
click at [535, 202] on link "Scores" at bounding box center [531, 206] width 38 height 16
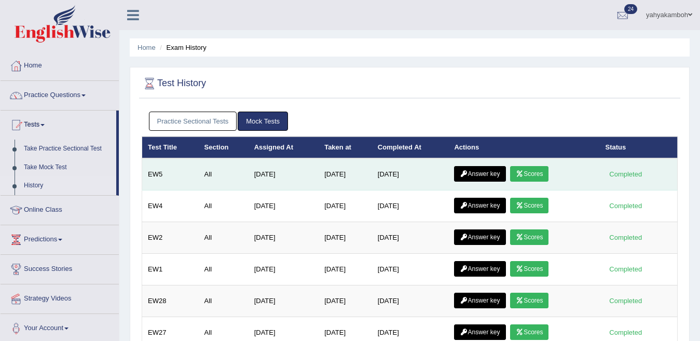
click at [479, 175] on link "Answer key" at bounding box center [479, 174] width 51 height 16
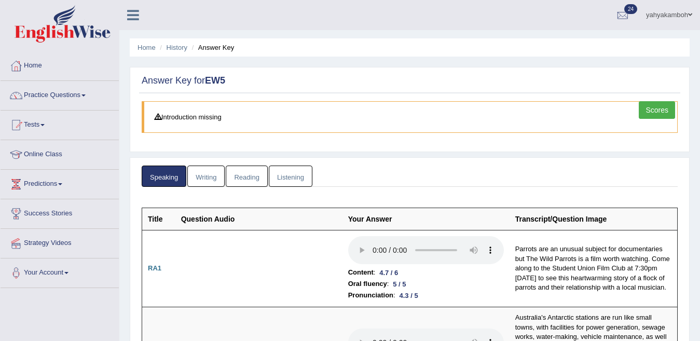
click at [648, 108] on link "Scores" at bounding box center [657, 110] width 36 height 18
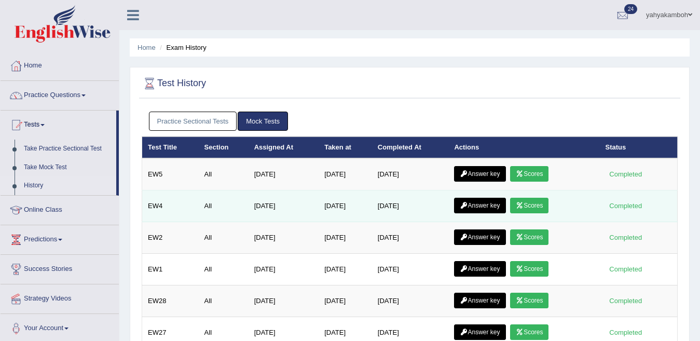
click at [482, 203] on link "Answer key" at bounding box center [479, 206] width 51 height 16
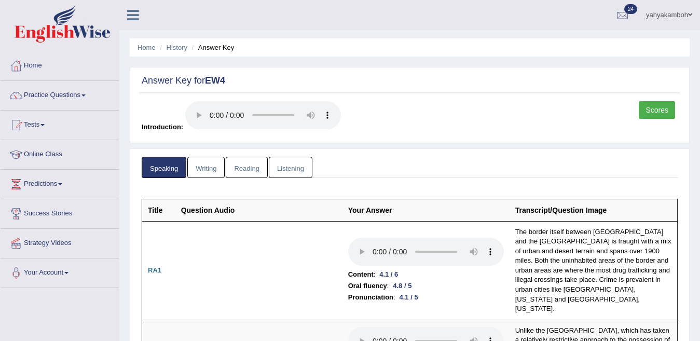
click at [661, 110] on link "Scores" at bounding box center [657, 110] width 36 height 18
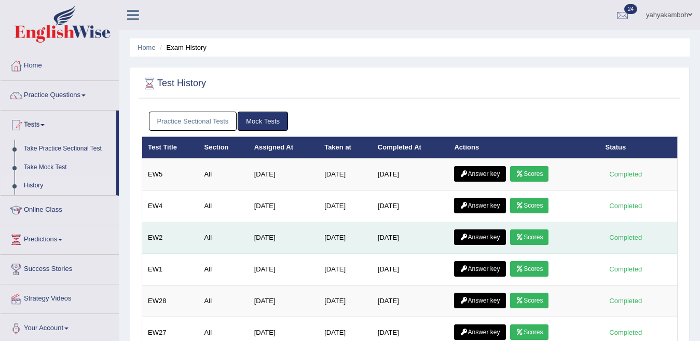
click at [535, 235] on link "Scores" at bounding box center [529, 237] width 38 height 16
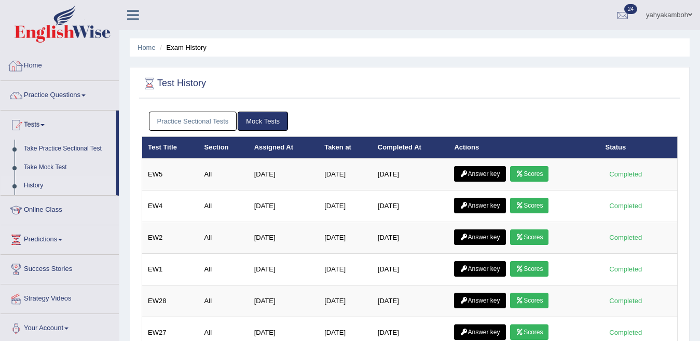
click at [174, 122] on link "Practice Sectional Tests" at bounding box center [193, 121] width 88 height 19
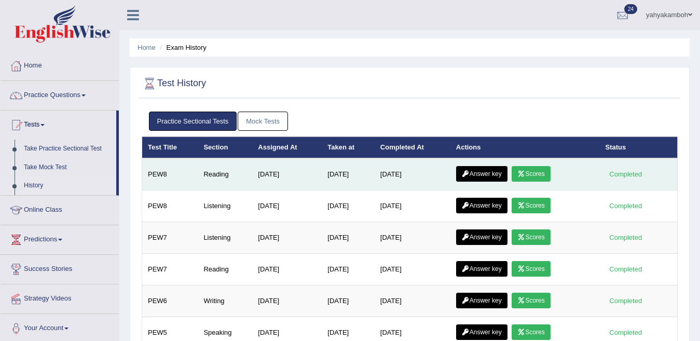
click at [536, 172] on link "Scores" at bounding box center [531, 174] width 38 height 16
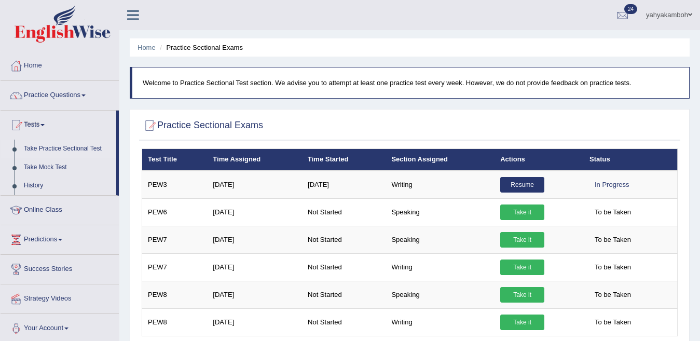
click at [42, 95] on link "Practice Questions" at bounding box center [60, 94] width 118 height 26
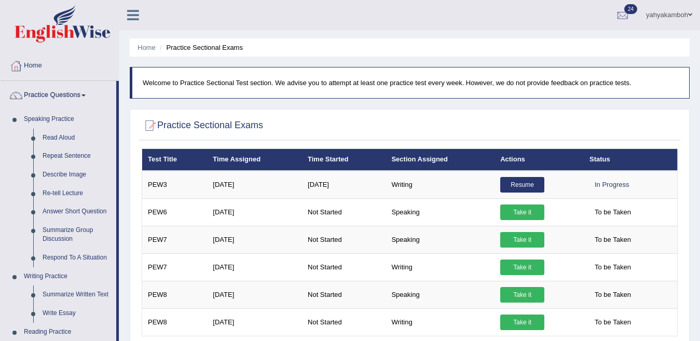
click at [699, 335] on html "Toggle navigation Home Practice Questions Speaking Practice Read Aloud Repeat S…" at bounding box center [350, 170] width 700 height 341
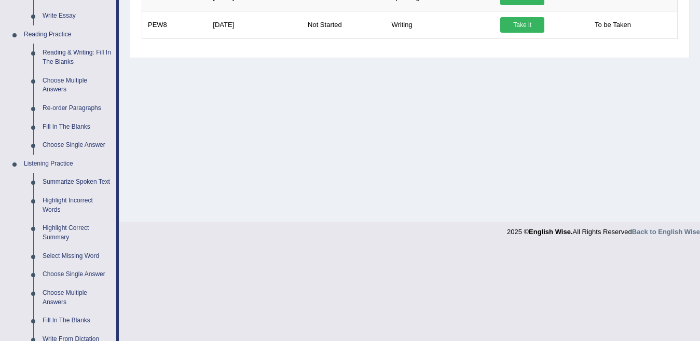
scroll to position [263, 0]
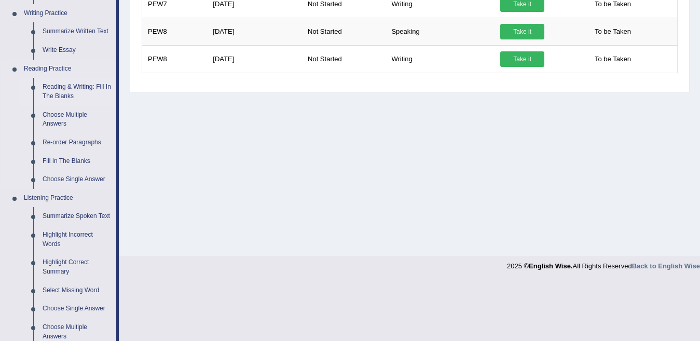
click at [75, 89] on link "Reading & Writing: Fill In The Blanks" at bounding box center [77, 91] width 78 height 27
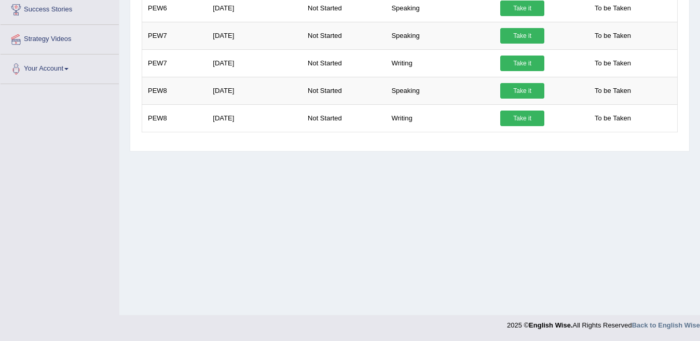
scroll to position [137, 0]
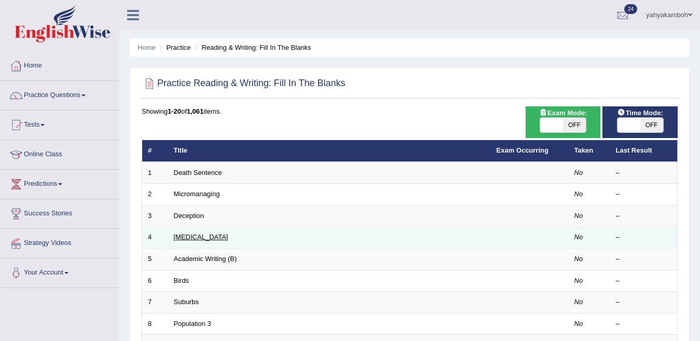
click at [189, 238] on link "[MEDICAL_DATA]" at bounding box center [201, 237] width 54 height 8
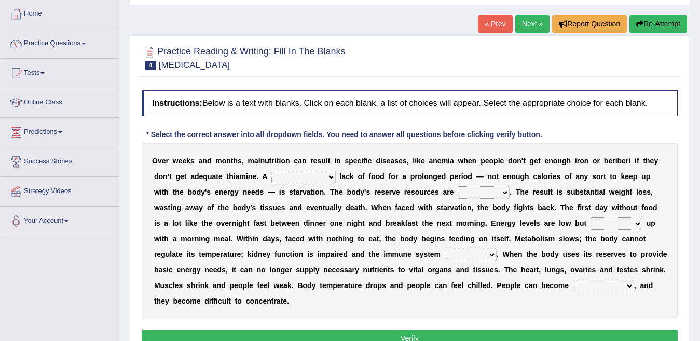
scroll to position [56, 0]
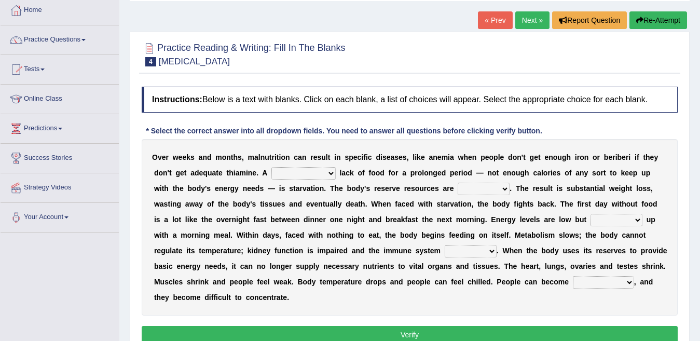
click at [288, 170] on select "severe distinguishing proper distinctive" at bounding box center [303, 173] width 64 height 12
select select "distinctive"
click at [271, 167] on select "severe distinguishing proper distinctive" at bounding box center [303, 173] width 64 height 12
click at [487, 193] on select "obsoleted depleted pelleted deleted" at bounding box center [484, 189] width 52 height 12
select select "obsoleted"
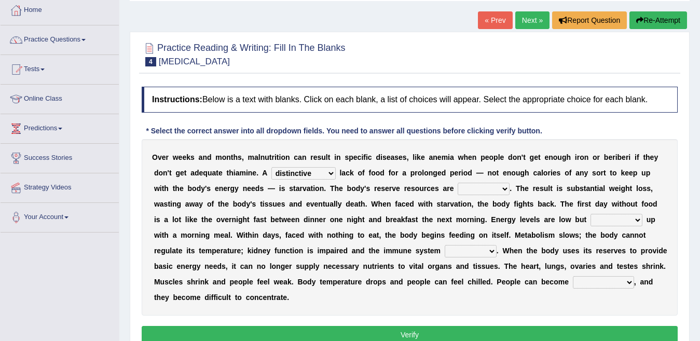
click at [458, 183] on select "obsoleted depleted pelleted deleted" at bounding box center [484, 189] width 52 height 12
click at [619, 223] on select "feed come chill pick" at bounding box center [616, 220] width 52 height 12
select select "pick"
click at [590, 214] on select "feed come chill pick" at bounding box center [616, 220] width 52 height 12
click at [484, 251] on select "deepens deafens weakens surpasses" at bounding box center [471, 251] width 52 height 12
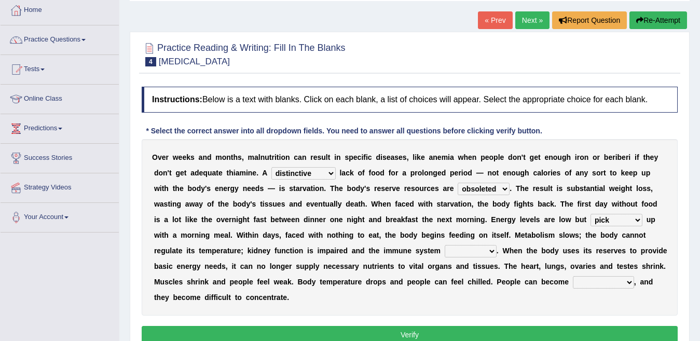
select select "deafens"
click at [445, 245] on select "deepens deafens weakens surpasses" at bounding box center [471, 251] width 52 height 12
click at [603, 282] on select "irritable commutable indisputable transportable" at bounding box center [603, 282] width 61 height 12
select select "indisputable"
click at [573, 276] on select "irritable commutable indisputable transportable" at bounding box center [603, 282] width 61 height 12
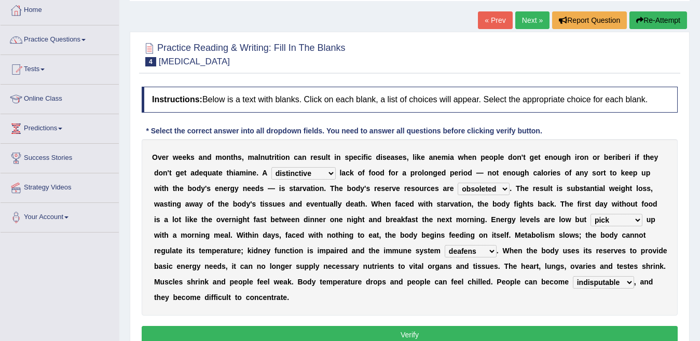
click at [545, 333] on button "Verify" at bounding box center [410, 335] width 536 height 18
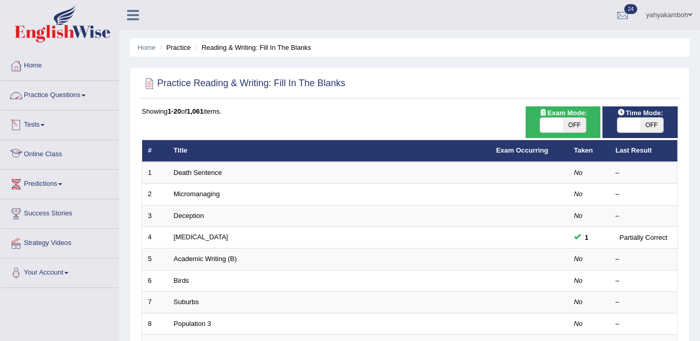
click at [49, 112] on link "Tests" at bounding box center [60, 124] width 118 height 26
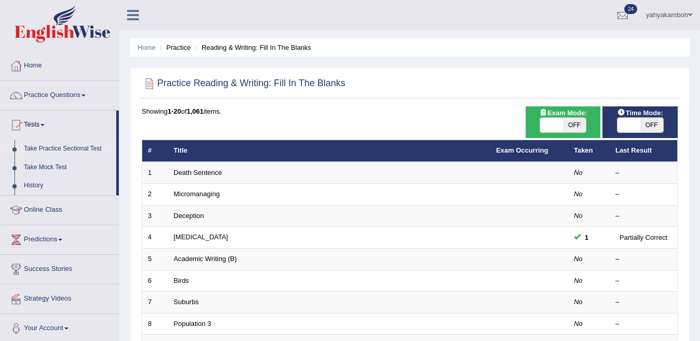
click at [50, 146] on link "Take Practice Sectional Test" at bounding box center [67, 149] width 97 height 19
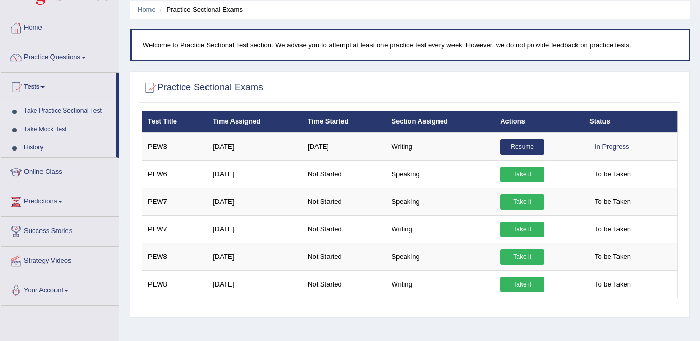
scroll to position [24, 0]
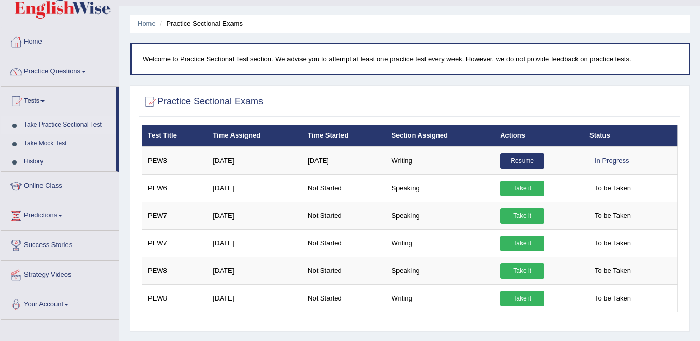
click at [95, 118] on link "Take Practice Sectional Test" at bounding box center [67, 125] width 97 height 19
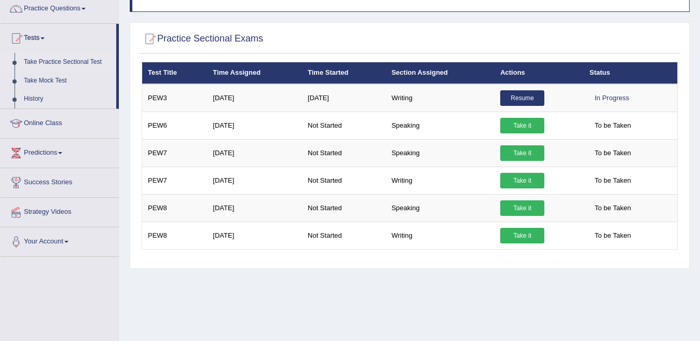
scroll to position [79, 0]
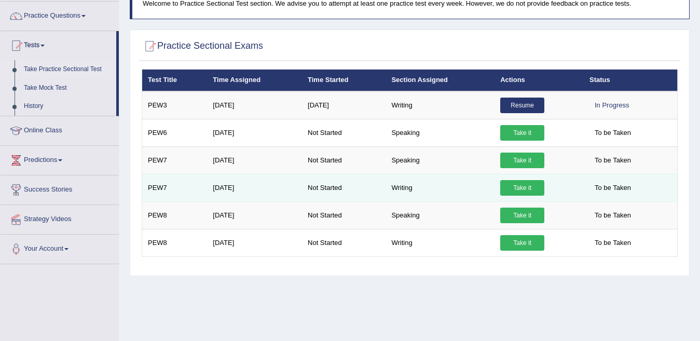
click at [606, 187] on span "To be Taken" at bounding box center [612, 188] width 47 height 16
click at [606, 189] on span "To be Taken" at bounding box center [612, 188] width 47 height 16
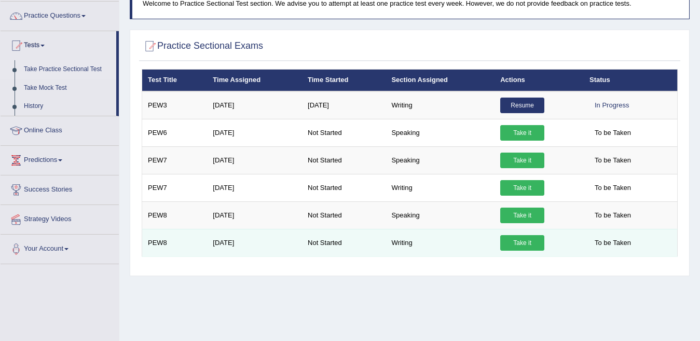
click at [610, 239] on span "To be Taken" at bounding box center [612, 243] width 47 height 16
click at [609, 251] on td "To be Taken" at bounding box center [631, 242] width 94 height 27
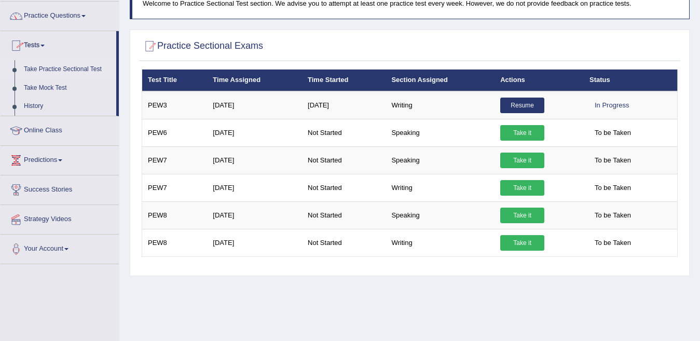
click at [33, 10] on link "Practice Questions" at bounding box center [60, 15] width 118 height 26
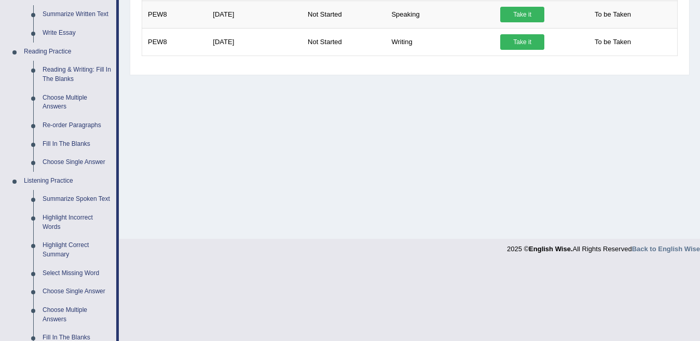
scroll to position [356, 0]
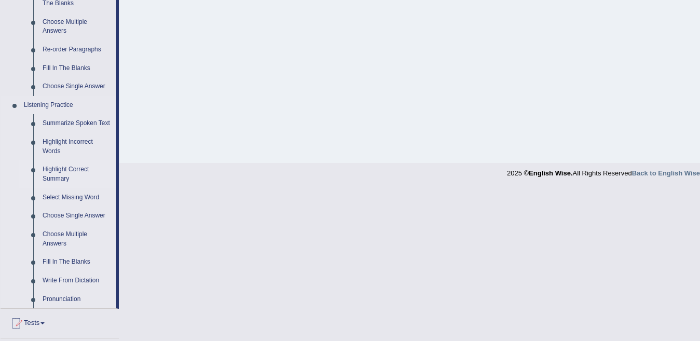
click at [60, 169] on link "Highlight Correct Summary" at bounding box center [77, 173] width 78 height 27
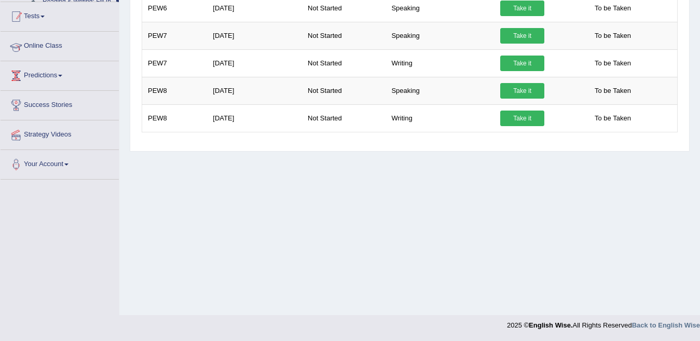
scroll to position [178, 0]
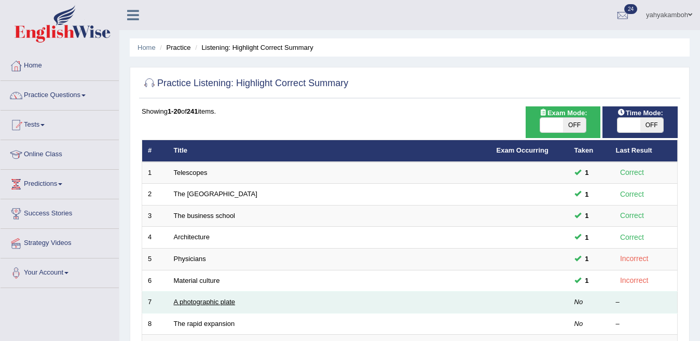
click at [201, 300] on link "A photographic plate" at bounding box center [205, 302] width 62 height 8
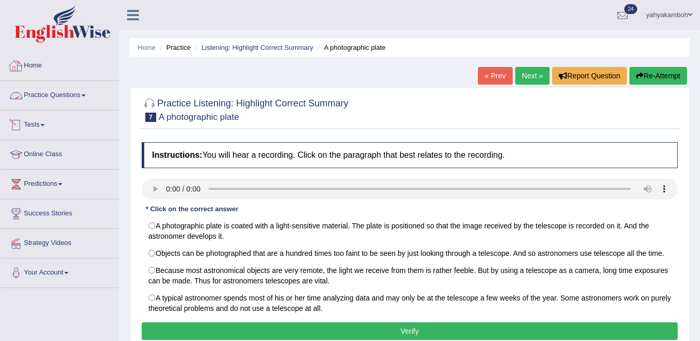
drag, startPoint x: 26, startPoint y: 126, endPoint x: 31, endPoint y: 123, distance: 5.3
click at [27, 126] on link "Tests" at bounding box center [60, 124] width 118 height 26
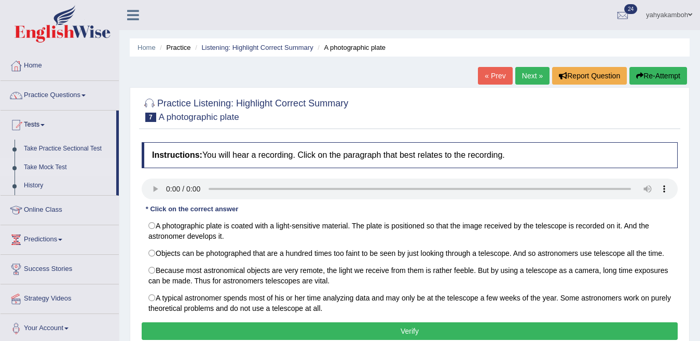
click at [53, 169] on link "Take Mock Test" at bounding box center [67, 167] width 97 height 19
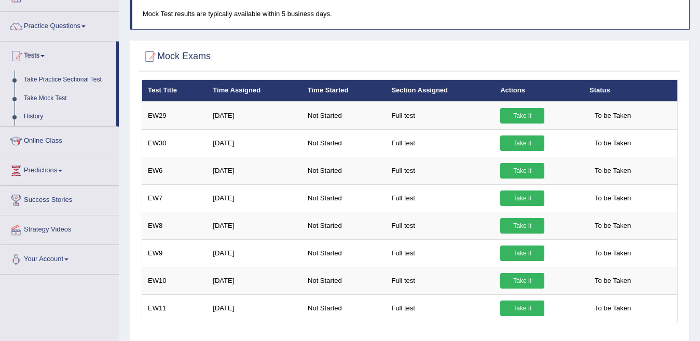
scroll to position [35, 0]
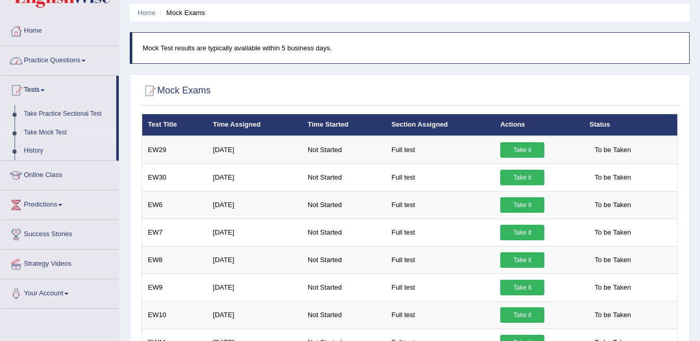
click at [77, 56] on link "Practice Questions" at bounding box center [60, 59] width 118 height 26
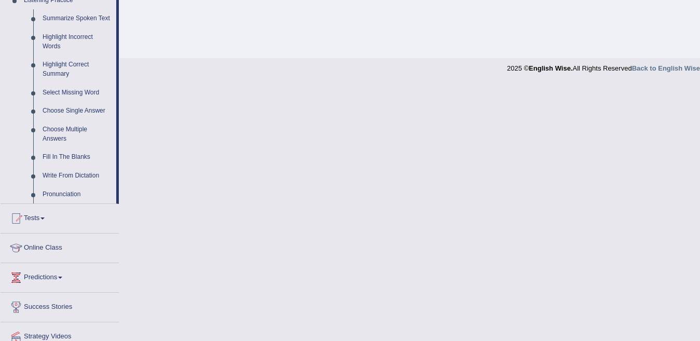
scroll to position [453, 0]
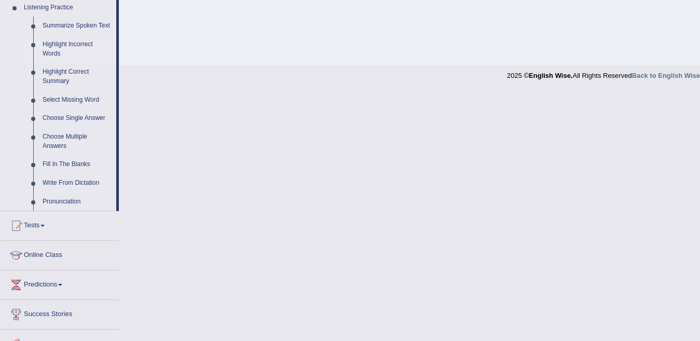
click at [87, 44] on link "Highlight Incorrect Words" at bounding box center [77, 48] width 78 height 27
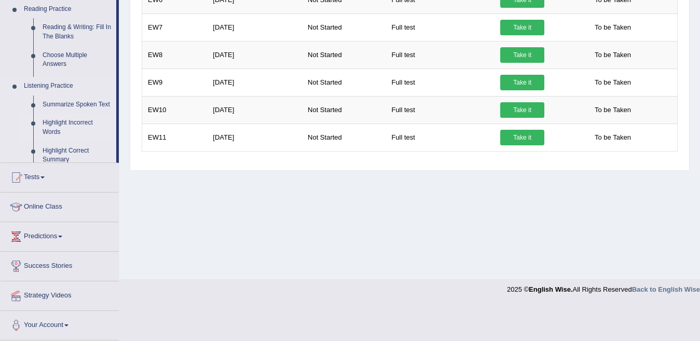
scroll to position [152, 0]
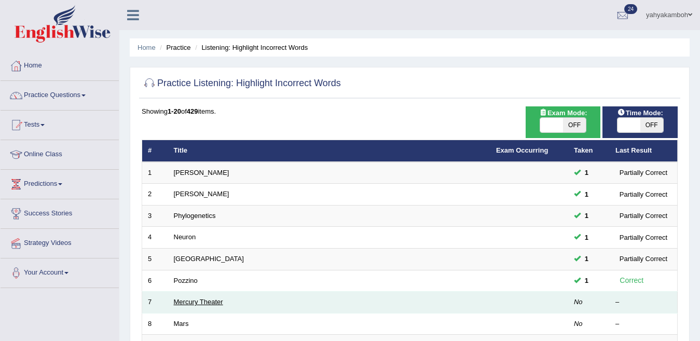
click at [181, 301] on link "Mercury Theater" at bounding box center [198, 302] width 49 height 8
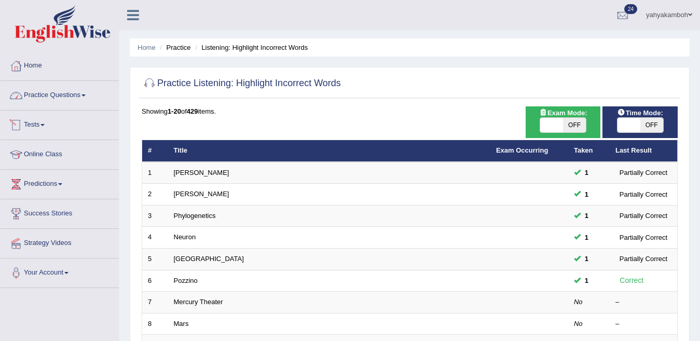
click at [38, 91] on link "Practice Questions" at bounding box center [60, 94] width 118 height 26
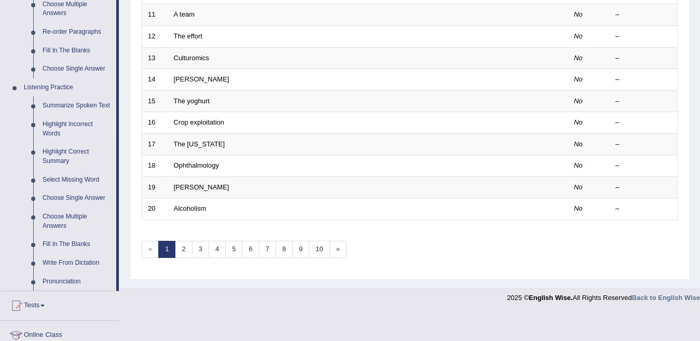
scroll to position [422, 0]
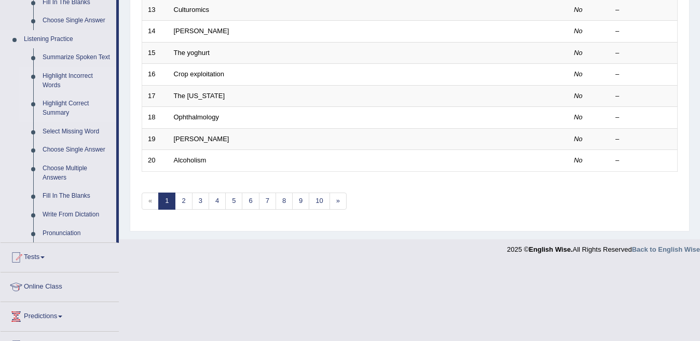
click at [71, 105] on link "Highlight Correct Summary" at bounding box center [77, 107] width 78 height 27
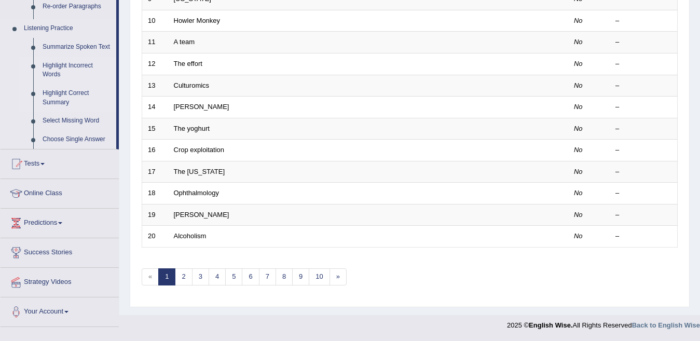
scroll to position [346, 0]
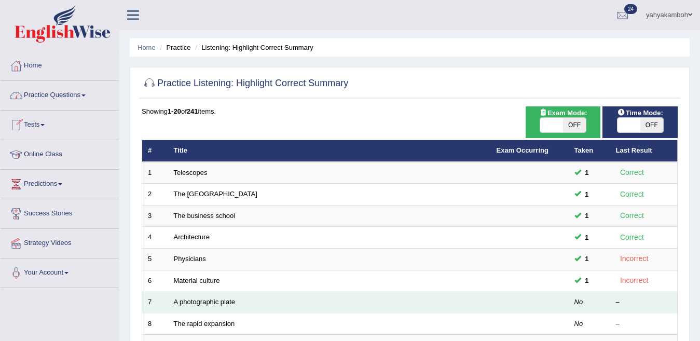
click at [542, 307] on td at bounding box center [530, 303] width 78 height 22
click at [195, 301] on link "A photographic plate" at bounding box center [205, 302] width 62 height 8
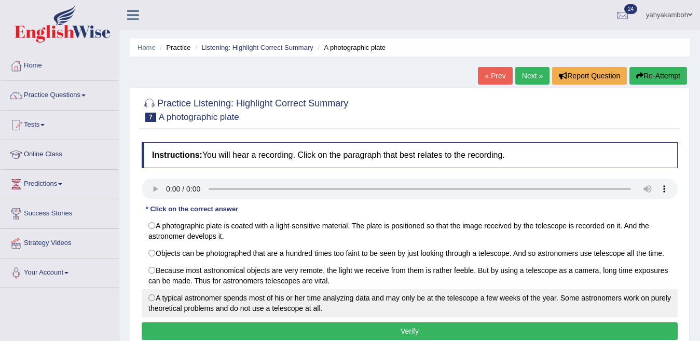
click at [161, 298] on label "A typical astronomer spends most of his or her time analyzing data and may only…" at bounding box center [410, 303] width 536 height 28
radio input "true"
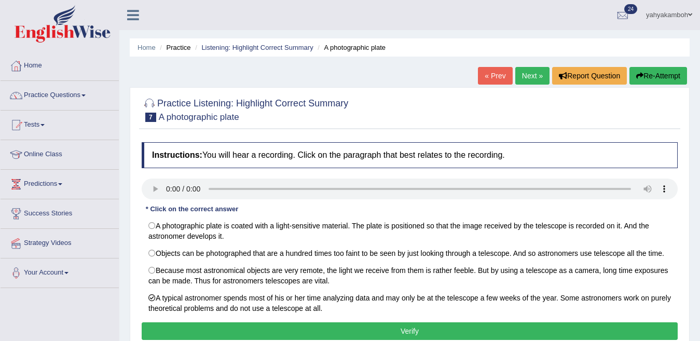
click at [168, 329] on button "Verify" at bounding box center [410, 331] width 536 height 18
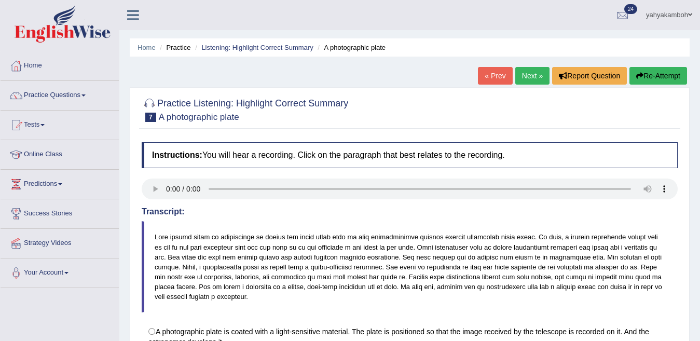
click at [526, 74] on link "Next »" at bounding box center [532, 76] width 34 height 18
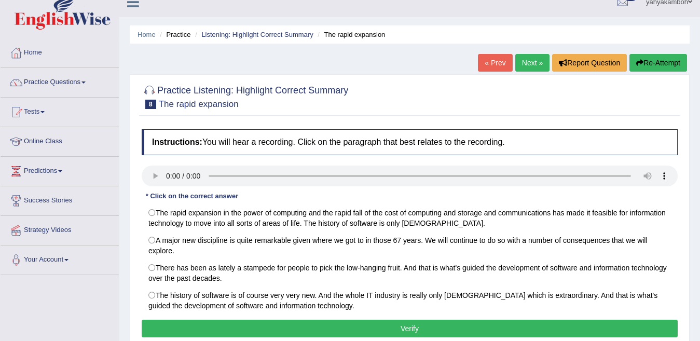
scroll to position [21, 0]
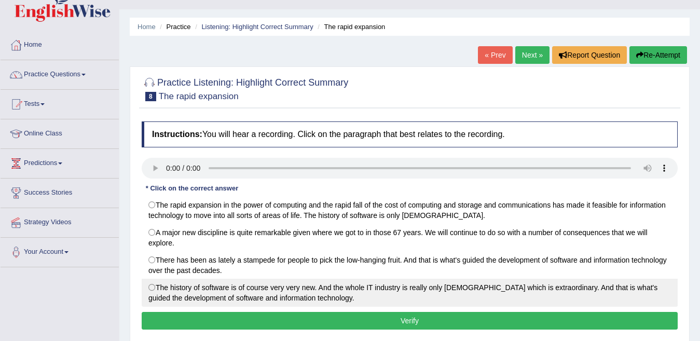
click at [233, 291] on label "The history of software is of course very very new. And the whole IT industry i…" at bounding box center [410, 293] width 536 height 28
radio input "true"
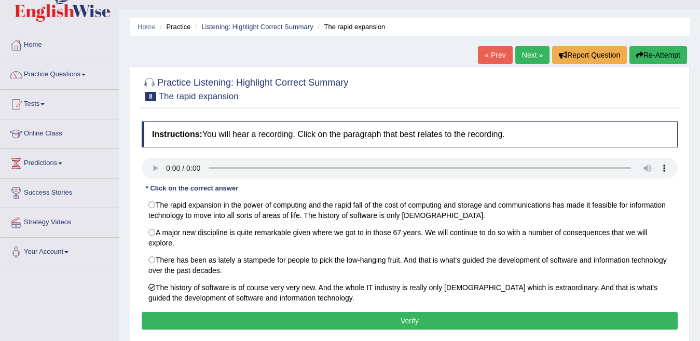
click at [230, 314] on button "Verify" at bounding box center [410, 321] width 536 height 18
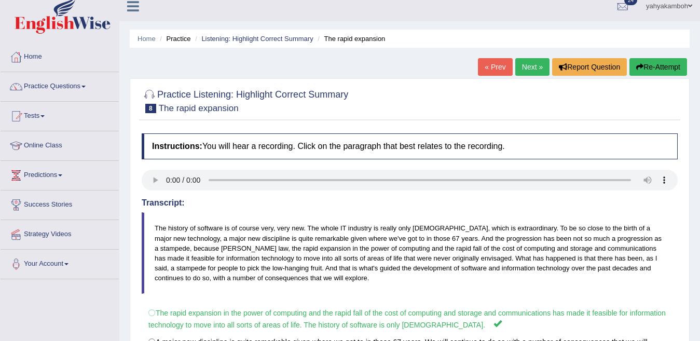
scroll to position [0, 0]
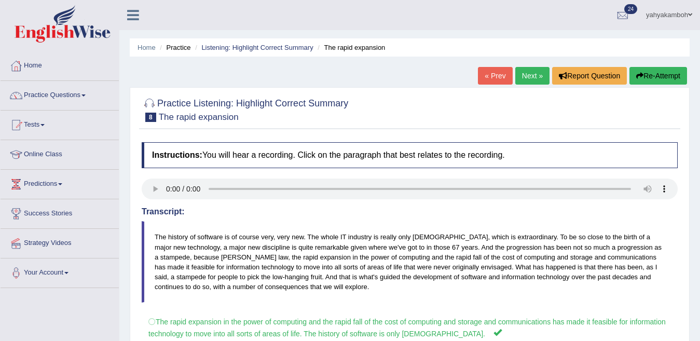
click at [524, 75] on link "Next »" at bounding box center [532, 76] width 34 height 18
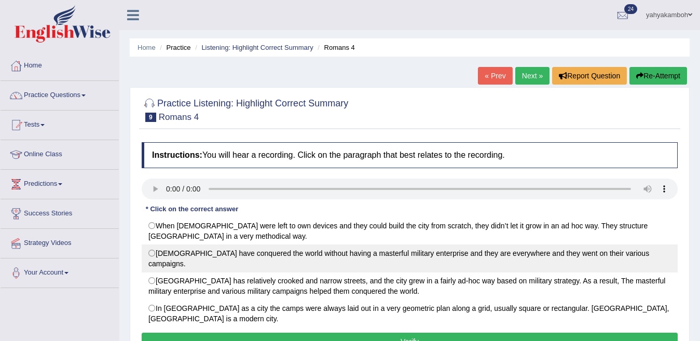
click at [159, 251] on label "[DEMOGRAPHIC_DATA] have conquered the world without having a masterful military…" at bounding box center [410, 258] width 536 height 28
radio input "true"
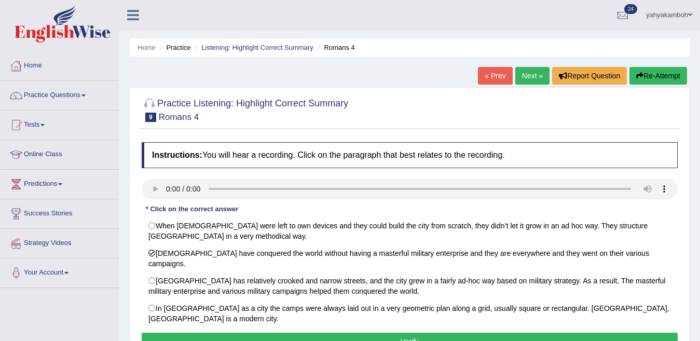
click at [208, 333] on button "Verify" at bounding box center [410, 342] width 536 height 18
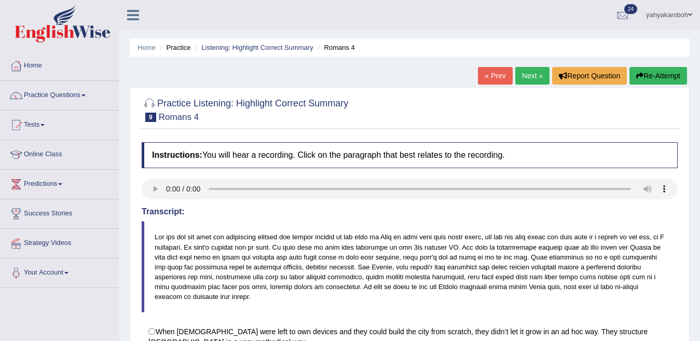
click at [531, 72] on link "Next »" at bounding box center [532, 76] width 34 height 18
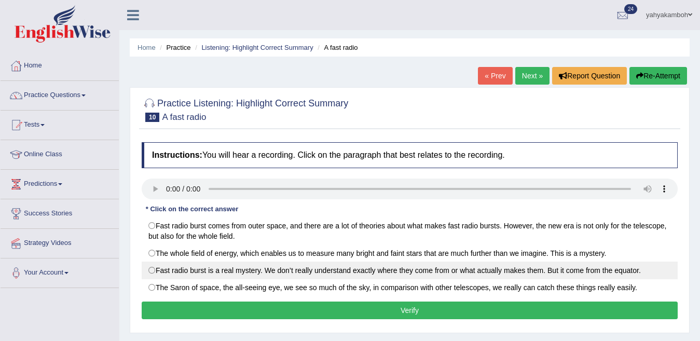
click at [177, 269] on label "Fast radio burst is a real mystery. We don’t really understand exactly where th…" at bounding box center [410, 270] width 536 height 18
radio input "true"
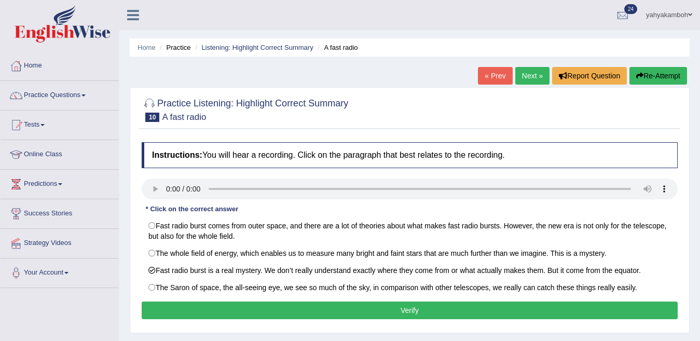
click at [173, 312] on button "Verify" at bounding box center [410, 310] width 536 height 18
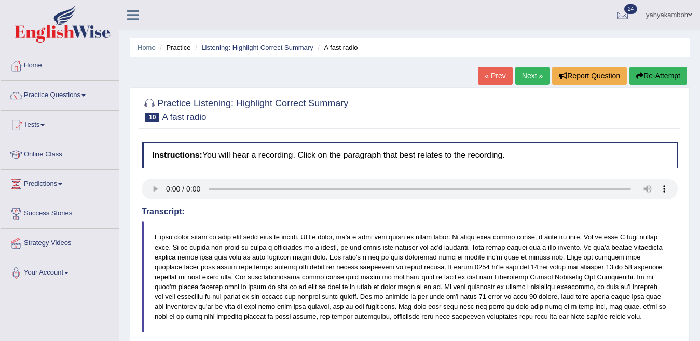
click at [518, 77] on link "Next »" at bounding box center [532, 76] width 34 height 18
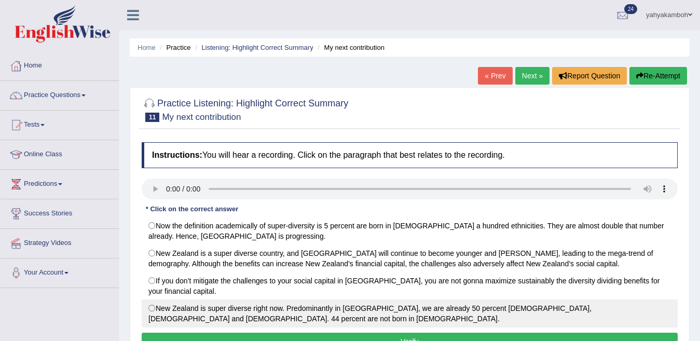
click at [148, 313] on label "New Zealand is super diverse right now. Predominantly in [GEOGRAPHIC_DATA], we …" at bounding box center [410, 313] width 536 height 28
radio input "true"
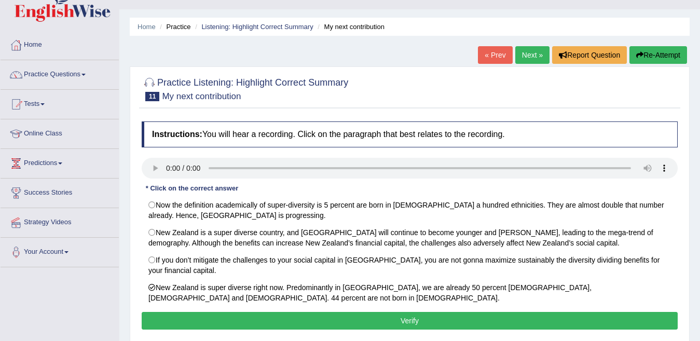
scroll to position [69, 0]
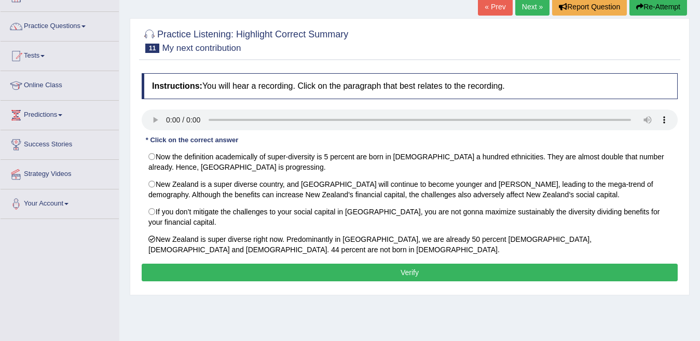
click at [504, 271] on button "Verify" at bounding box center [410, 273] width 536 height 18
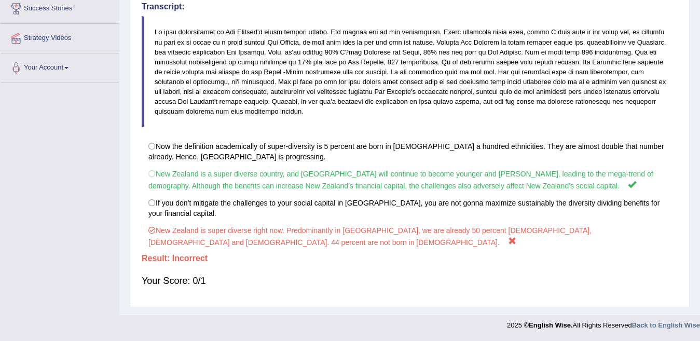
scroll to position [0, 0]
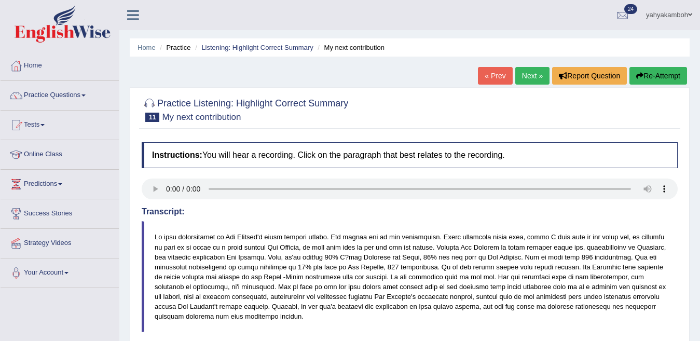
click at [532, 77] on link "Next »" at bounding box center [532, 76] width 34 height 18
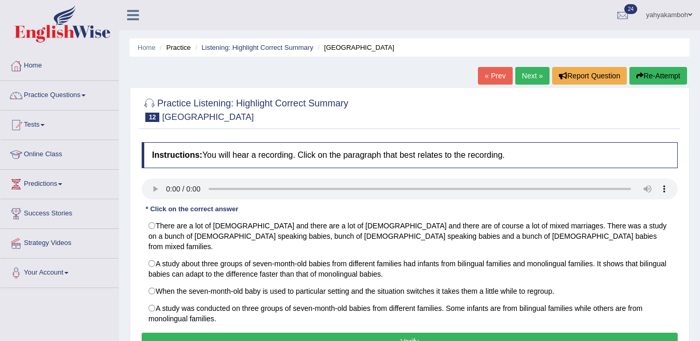
click at [450, 333] on button "Verify" at bounding box center [410, 342] width 536 height 18
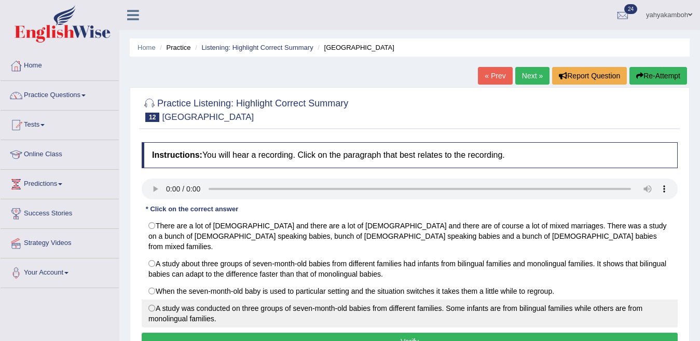
click at [314, 302] on label "A study was conducted on three groups of seven-month-old babies from different …" at bounding box center [410, 313] width 536 height 28
radio input "true"
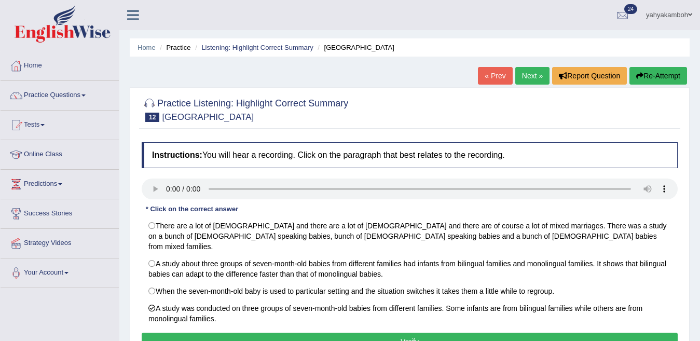
scroll to position [204, 0]
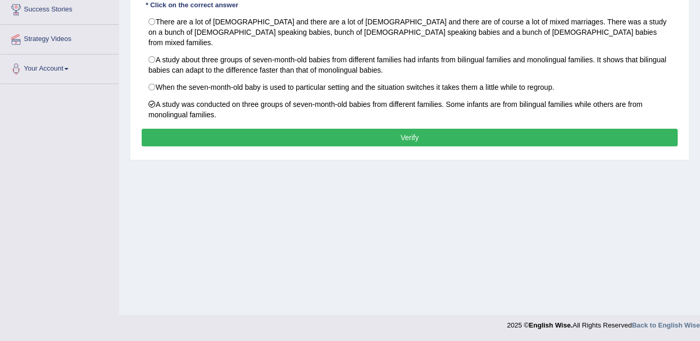
click at [352, 129] on button "Verify" at bounding box center [410, 138] width 536 height 18
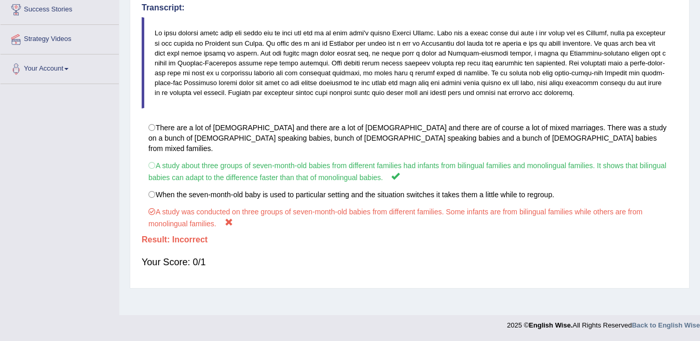
click at [699, 20] on div "Home Practice Listening: Highlight Correct Summary [GEOGRAPHIC_DATA] « Prev Nex…" at bounding box center [409, 55] width 581 height 519
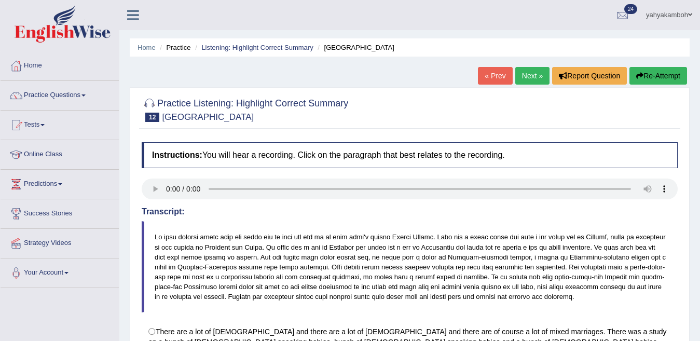
click at [529, 78] on link "Next »" at bounding box center [532, 76] width 34 height 18
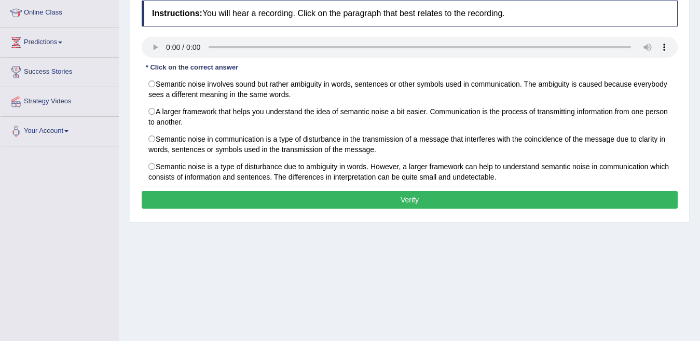
scroll to position [121, 0]
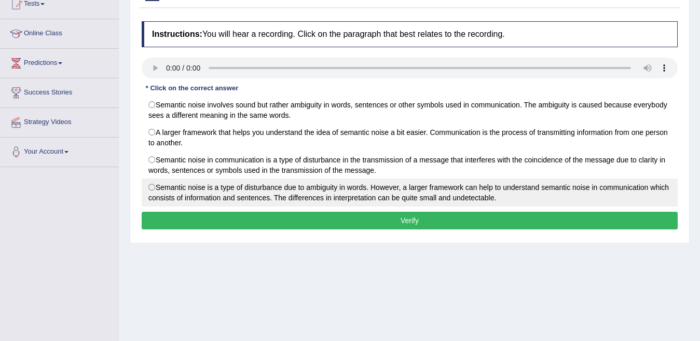
click at [466, 191] on label "Semantic noise is a type of disturbance due to ambiguity in words. However, a l…" at bounding box center [410, 192] width 536 height 28
radio input "true"
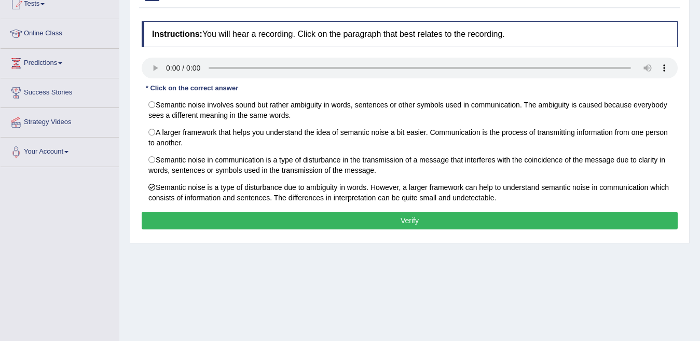
click at [418, 211] on div "Instructions: You will hear a recording. Click on the paragraph that best relat…" at bounding box center [409, 127] width 541 height 222
click at [414, 216] on button "Verify" at bounding box center [410, 221] width 536 height 18
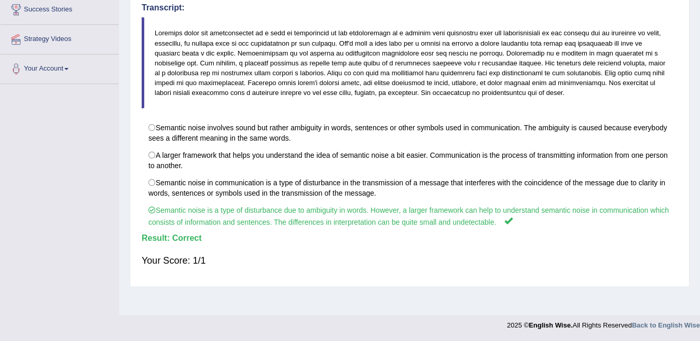
scroll to position [0, 0]
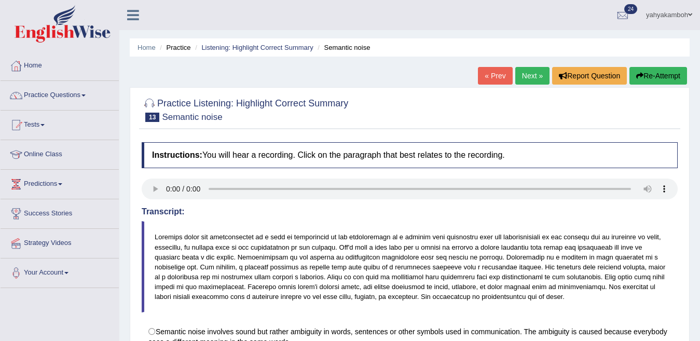
click at [524, 70] on link "Next »" at bounding box center [532, 76] width 34 height 18
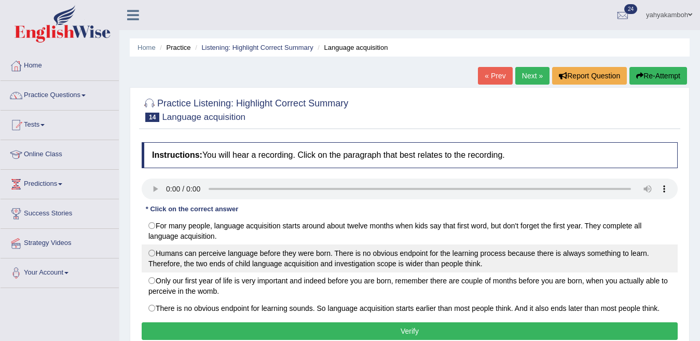
click at [189, 256] on label "Humans can perceive language before they were born. There is no obvious endpoin…" at bounding box center [410, 258] width 536 height 28
radio input "true"
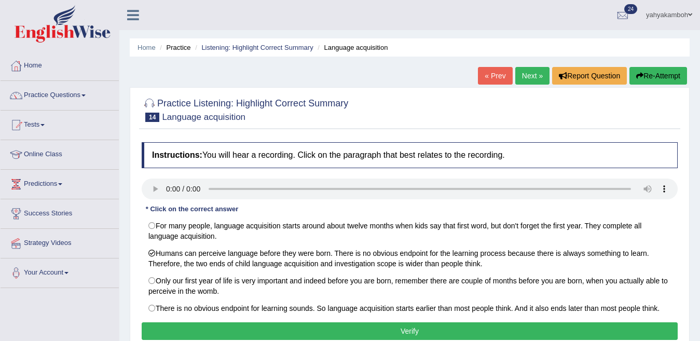
click at [214, 329] on button "Verify" at bounding box center [410, 331] width 536 height 18
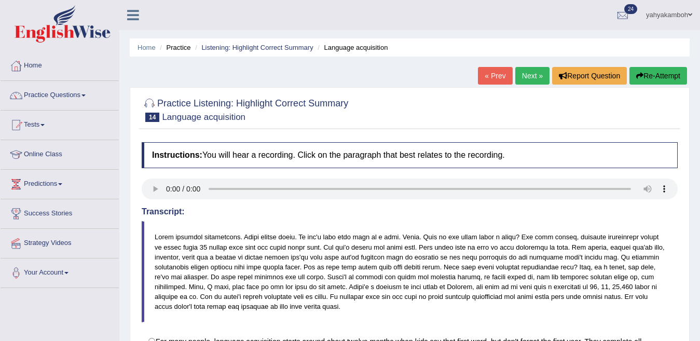
click at [536, 75] on link "Next »" at bounding box center [532, 76] width 34 height 18
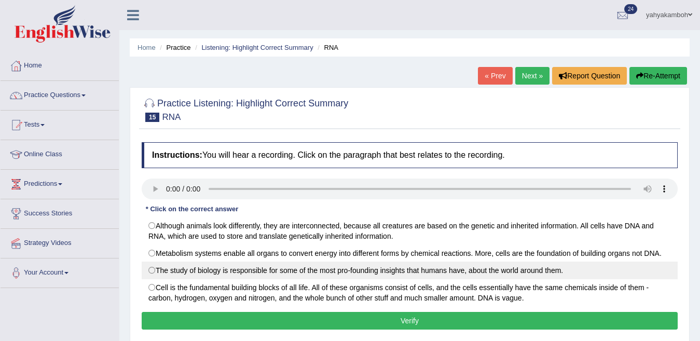
click at [259, 274] on label "The study of biology is responsible for some of the most pro-founding insights …" at bounding box center [410, 270] width 536 height 18
radio input "true"
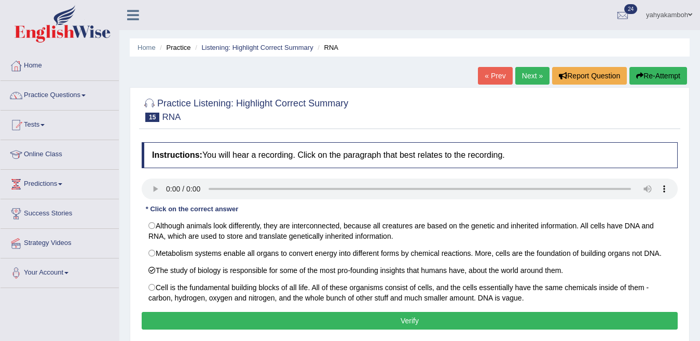
click at [260, 320] on button "Verify" at bounding box center [410, 321] width 536 height 18
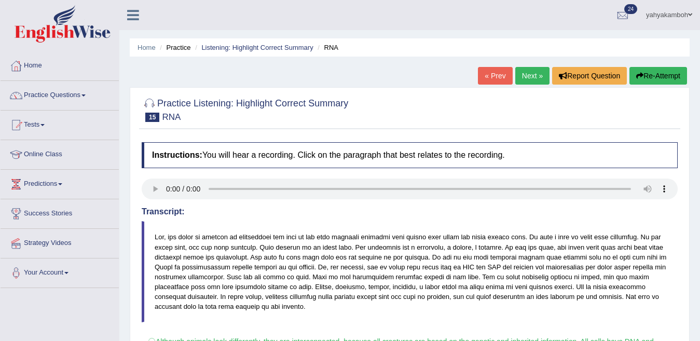
click at [520, 79] on link "Next »" at bounding box center [532, 76] width 34 height 18
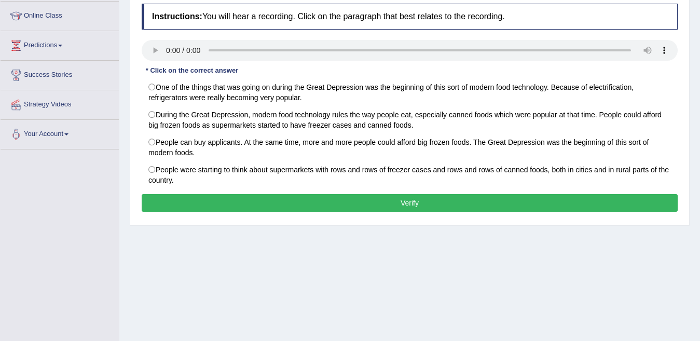
scroll to position [159, 0]
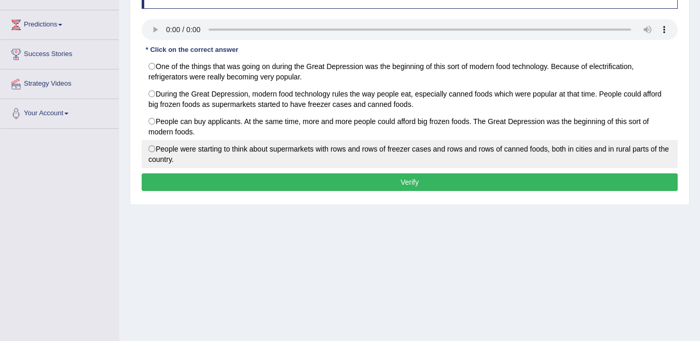
drag, startPoint x: 577, startPoint y: 145, endPoint x: 567, endPoint y: 166, distance: 23.0
click at [577, 147] on label "People were starting to think about supermarkets with rows and rows of freezer …" at bounding box center [410, 154] width 536 height 28
radio input "true"
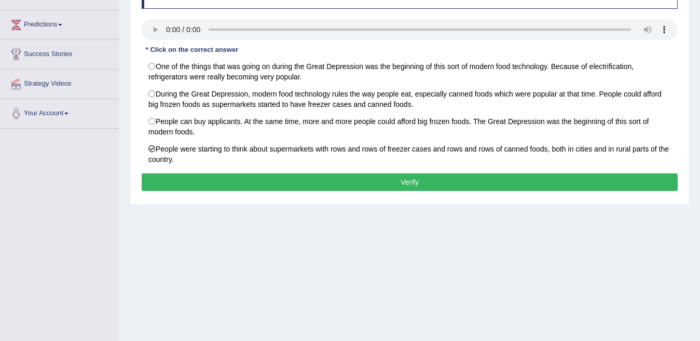
click at [560, 179] on button "Verify" at bounding box center [410, 182] width 536 height 18
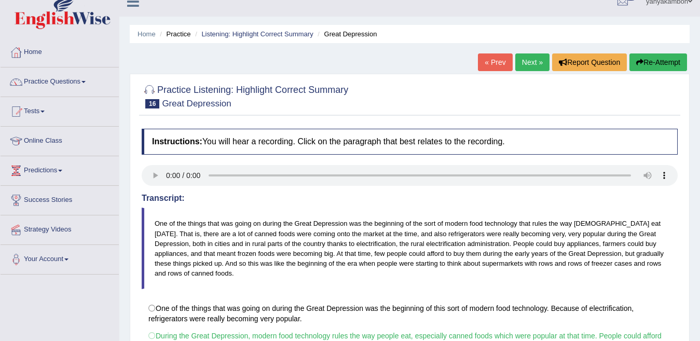
scroll to position [0, 0]
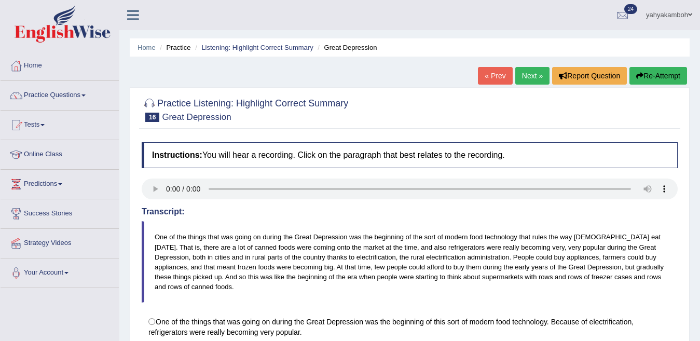
click at [531, 79] on link "Next »" at bounding box center [532, 76] width 34 height 18
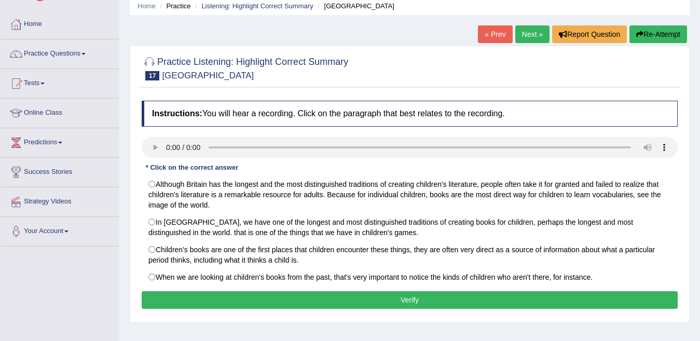
scroll to position [62, 0]
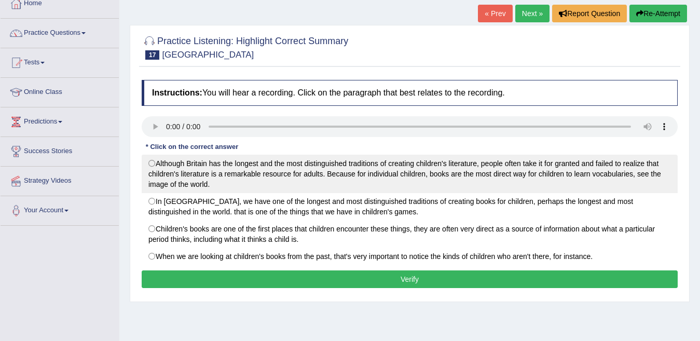
click at [491, 159] on label "Although Britain has the longest and the most distinguished traditions of creat…" at bounding box center [410, 174] width 536 height 38
radio input "true"
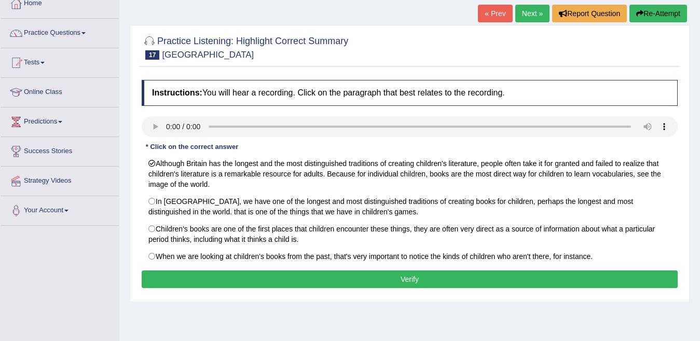
click at [423, 283] on button "Verify" at bounding box center [410, 279] width 536 height 18
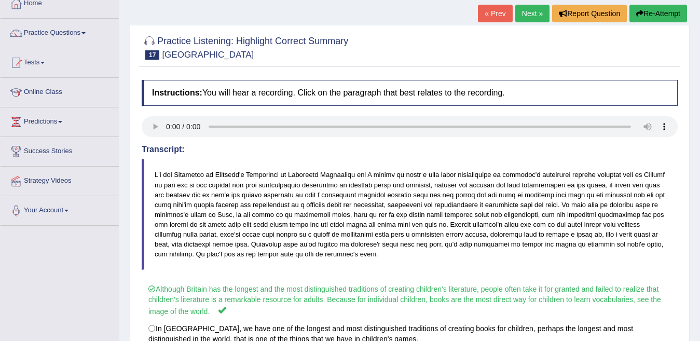
click at [535, 9] on link "Next »" at bounding box center [532, 14] width 34 height 18
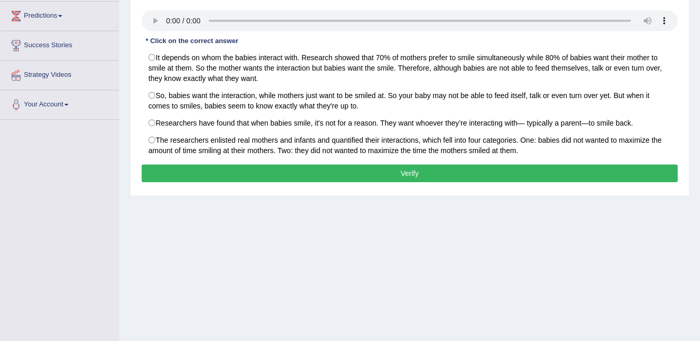
scroll to position [162, 0]
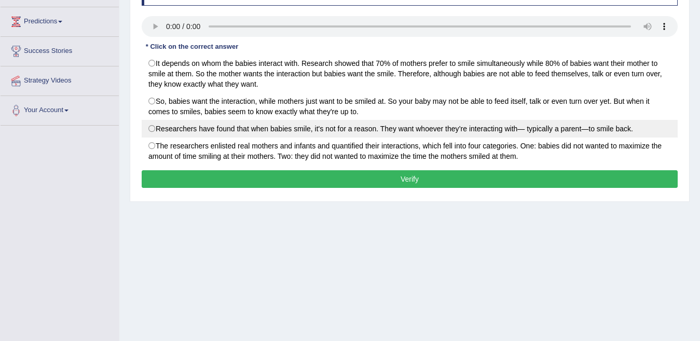
drag, startPoint x: 324, startPoint y: 128, endPoint x: 323, endPoint y: 135, distance: 7.3
click at [324, 128] on label "Researchers have found that when babies smile, it's not for a reason. They want…" at bounding box center [410, 129] width 536 height 18
radio input "true"
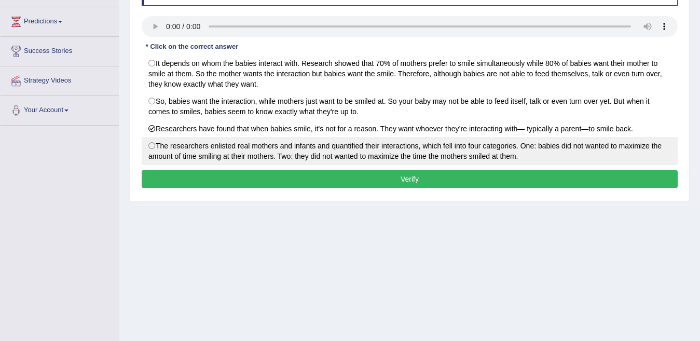
click at [323, 162] on label "The researchers enlisted real mothers and infants and quantified their interact…" at bounding box center [410, 151] width 536 height 28
radio input "true"
click at [178, 148] on label "The researchers enlisted real mothers and infants and quantified their interact…" at bounding box center [410, 151] width 536 height 28
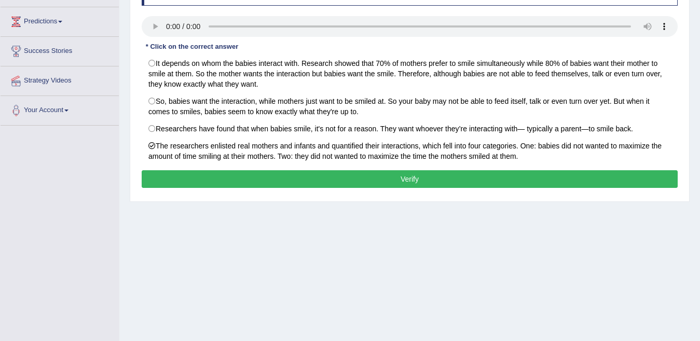
click at [165, 179] on button "Verify" at bounding box center [410, 179] width 536 height 18
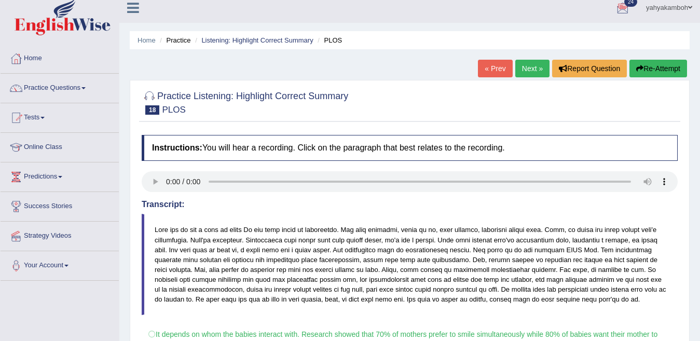
scroll to position [0, 0]
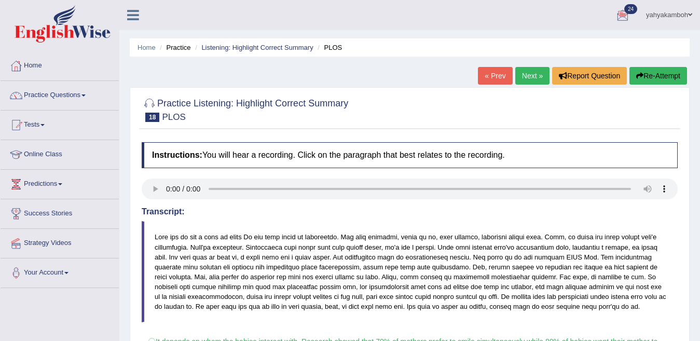
click at [527, 77] on link "Next »" at bounding box center [532, 76] width 34 height 18
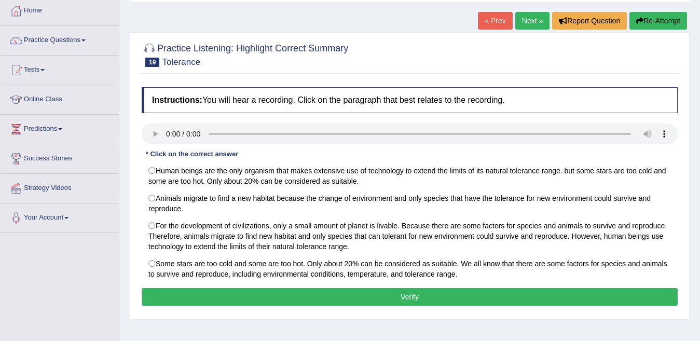
scroll to position [62, 0]
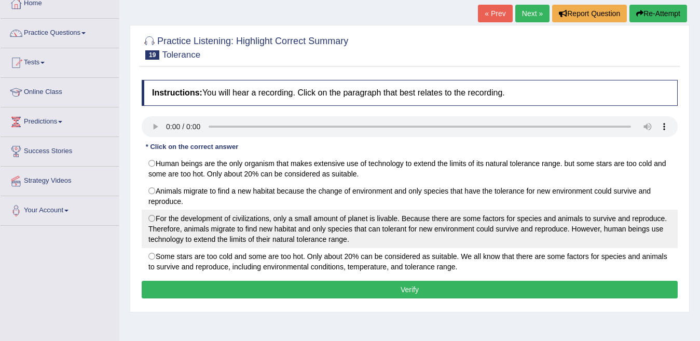
drag, startPoint x: 220, startPoint y: 226, endPoint x: 224, endPoint y: 235, distance: 10.2
click at [220, 226] on label "For the development of civilizations, only a small amount of planet is livable.…" at bounding box center [410, 229] width 536 height 38
radio input "true"
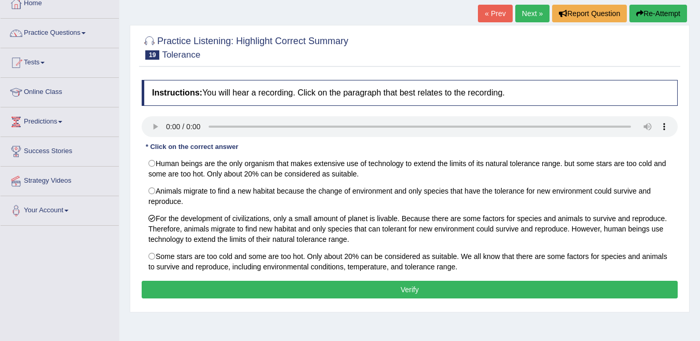
click at [257, 287] on button "Verify" at bounding box center [410, 290] width 536 height 18
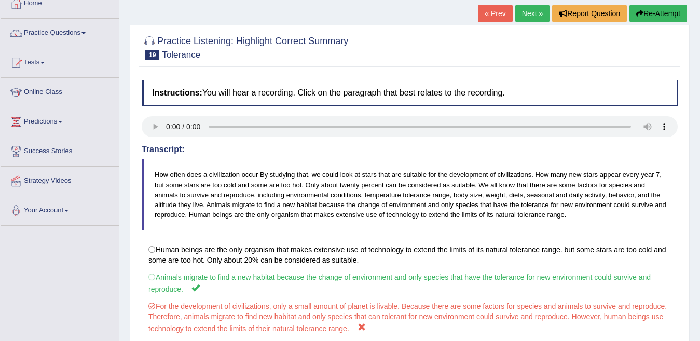
click at [515, 15] on link "Next »" at bounding box center [532, 14] width 34 height 18
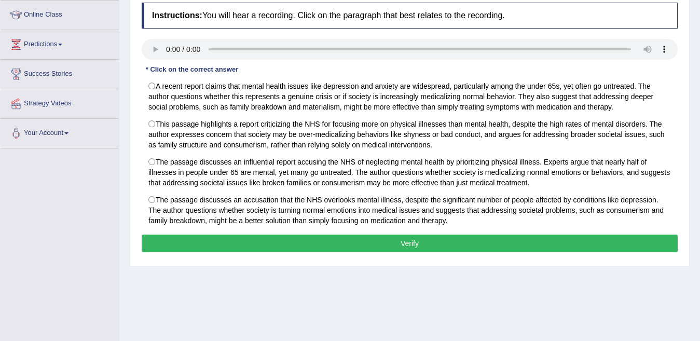
scroll to position [145, 0]
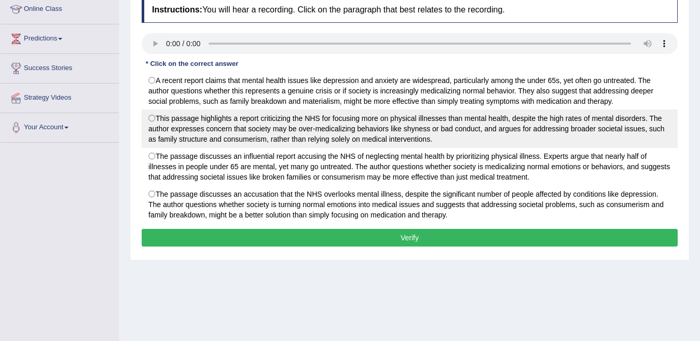
click at [210, 118] on label "This passage highlights a report criticizing the NHS for focusing more on physi…" at bounding box center [410, 128] width 536 height 38
radio input "true"
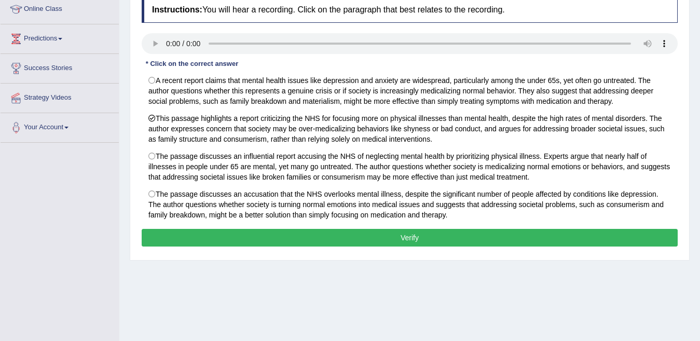
click at [211, 236] on button "Verify" at bounding box center [410, 238] width 536 height 18
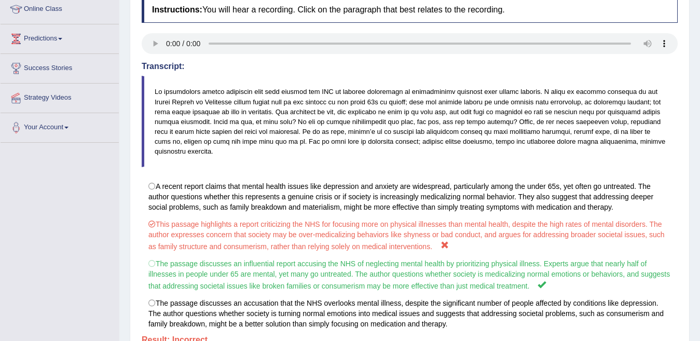
click at [698, 23] on div "Home Practice Listening: Highlight Correct Summary NHS « Prev Next » Report Que…" at bounding box center [409, 126] width 581 height 542
click at [697, 12] on div "Home Practice Listening: Highlight Correct Summary NHS « Prev Next » Report Que…" at bounding box center [409, 126] width 581 height 542
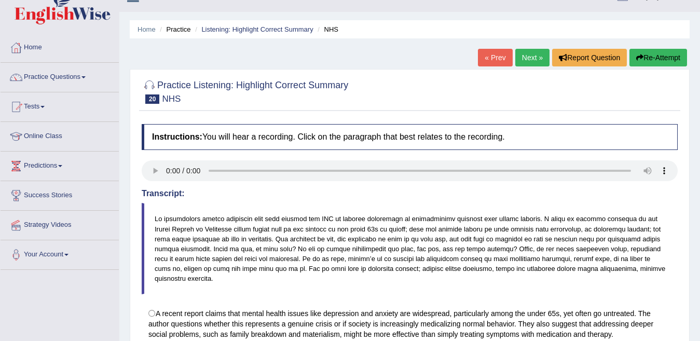
scroll to position [0, 0]
